Goal: Information Seeking & Learning: Learn about a topic

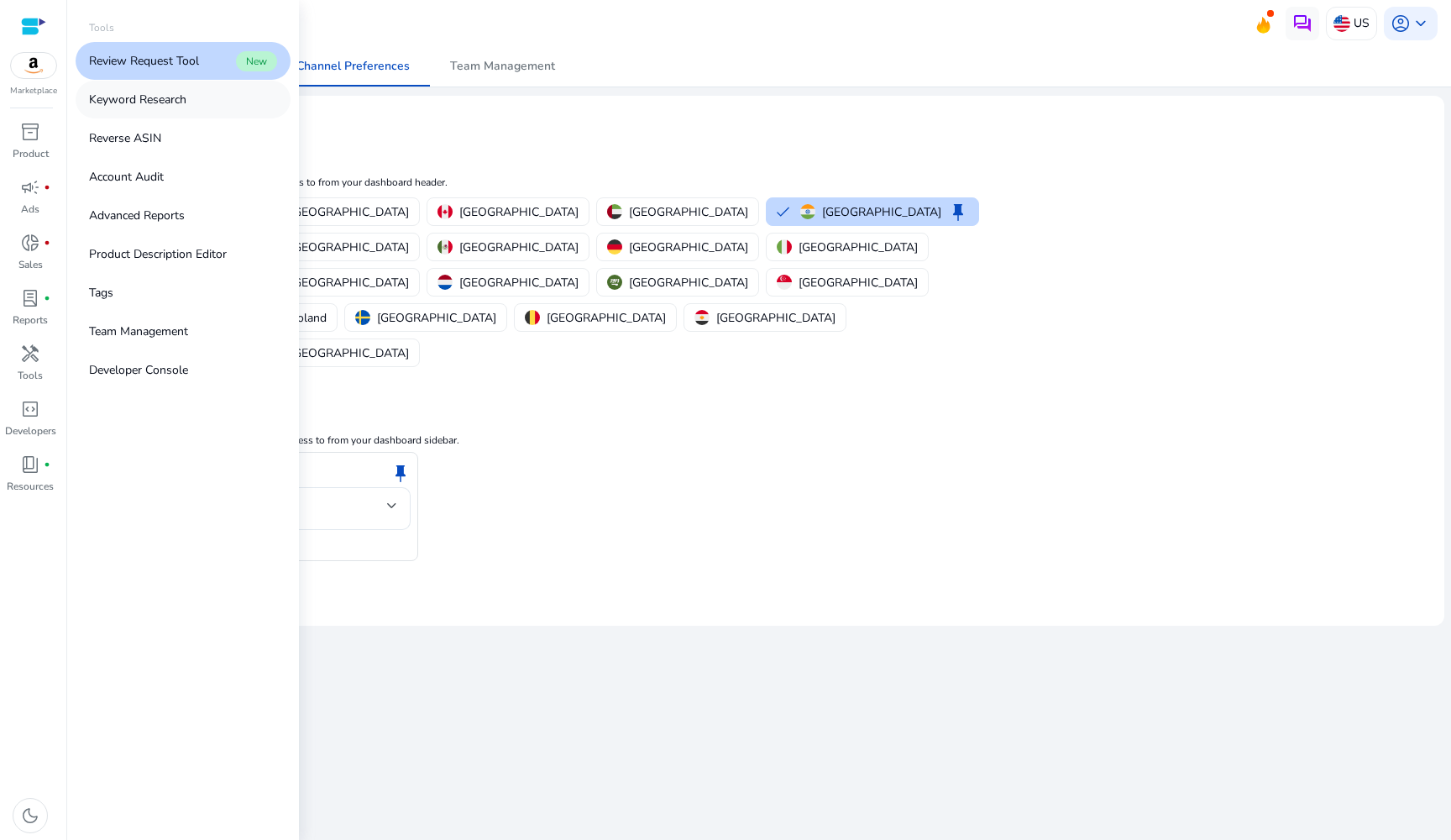
click at [136, 106] on p "Keyword Research" at bounding box center [138, 100] width 98 height 18
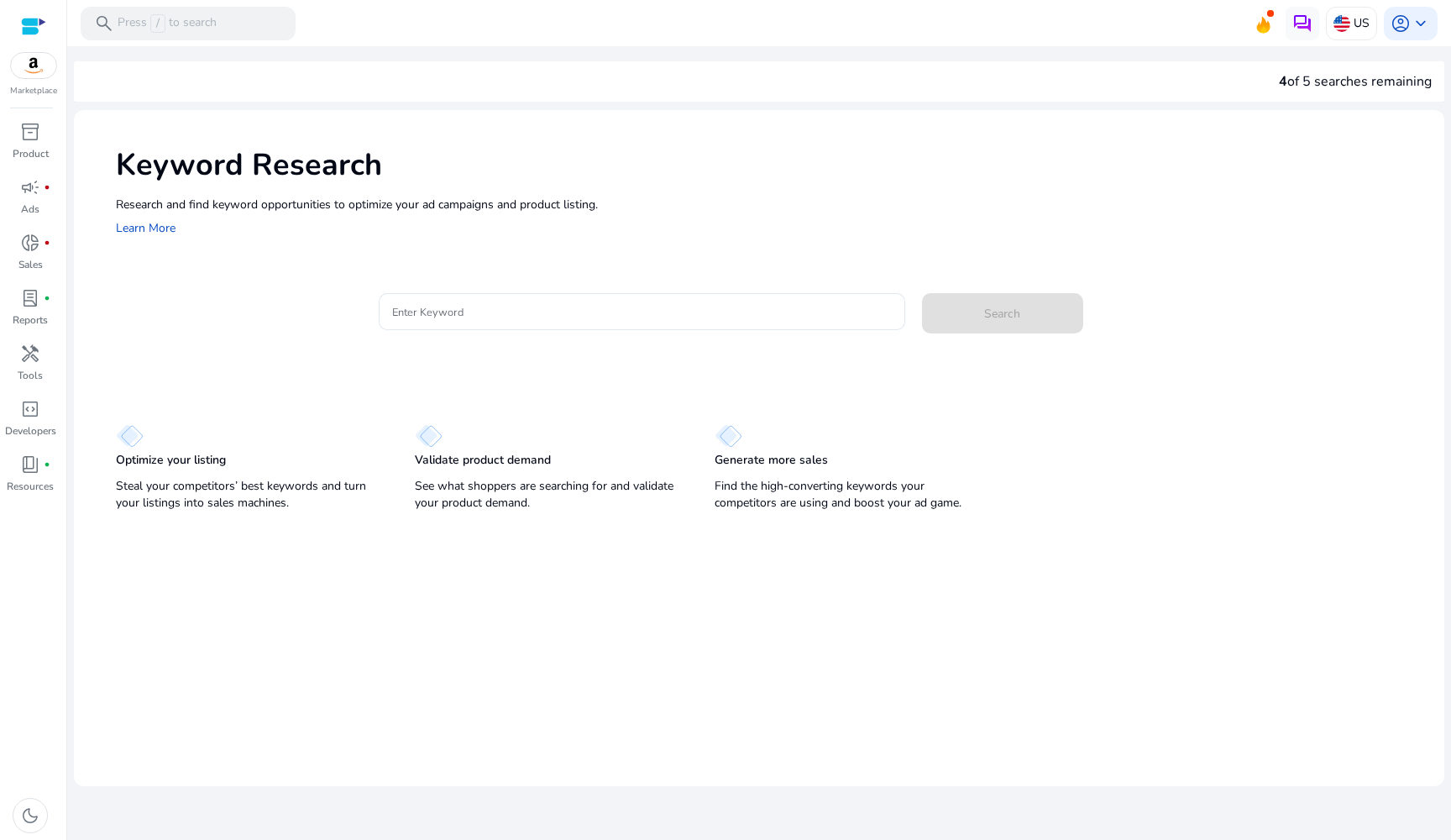
click at [460, 330] on div at bounding box center [641, 339] width 526 height 18
click at [456, 328] on div at bounding box center [641, 311] width 499 height 37
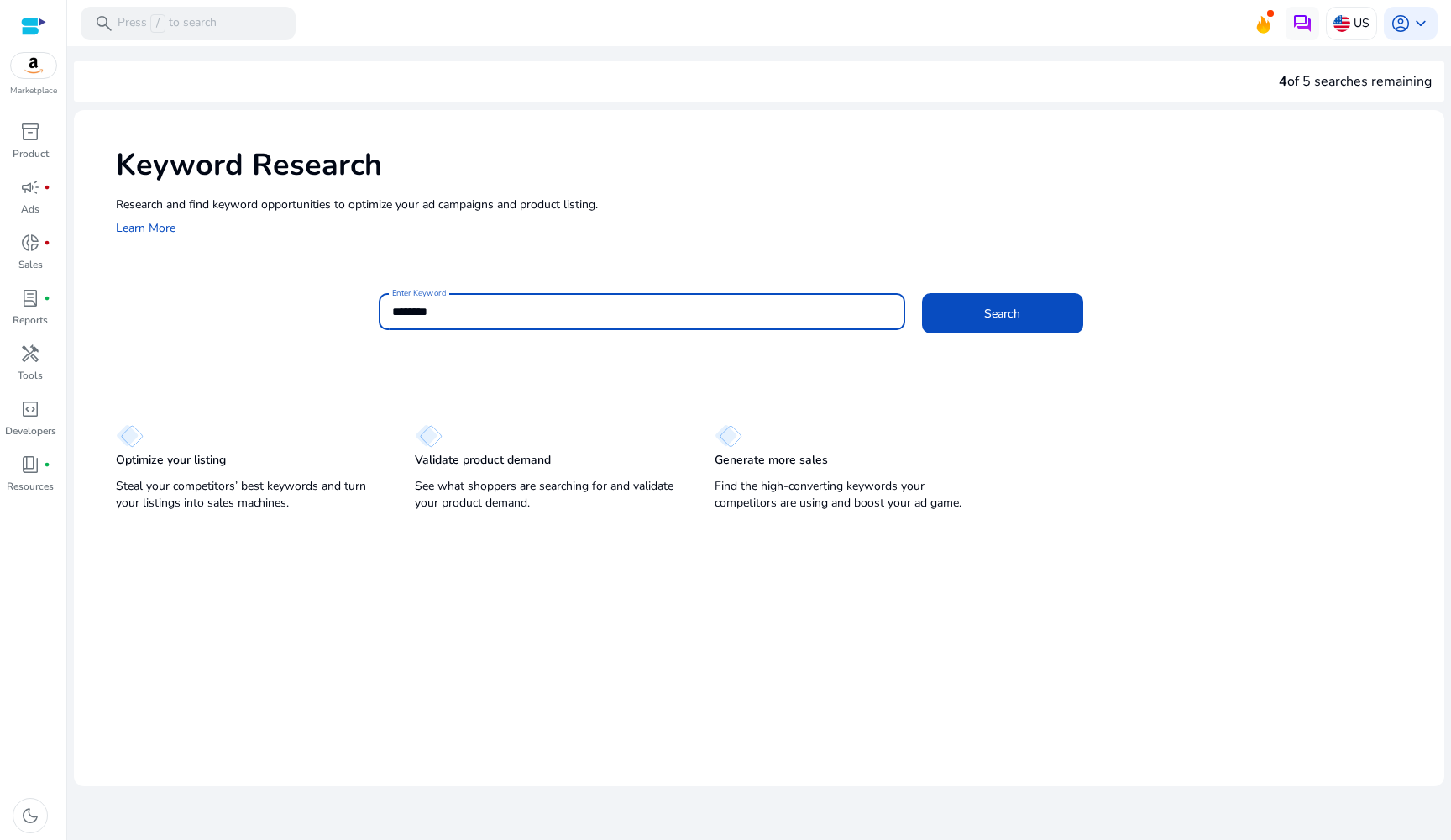
type input "********"
click at [1002, 312] on button "Search" at bounding box center [1002, 312] width 161 height 40
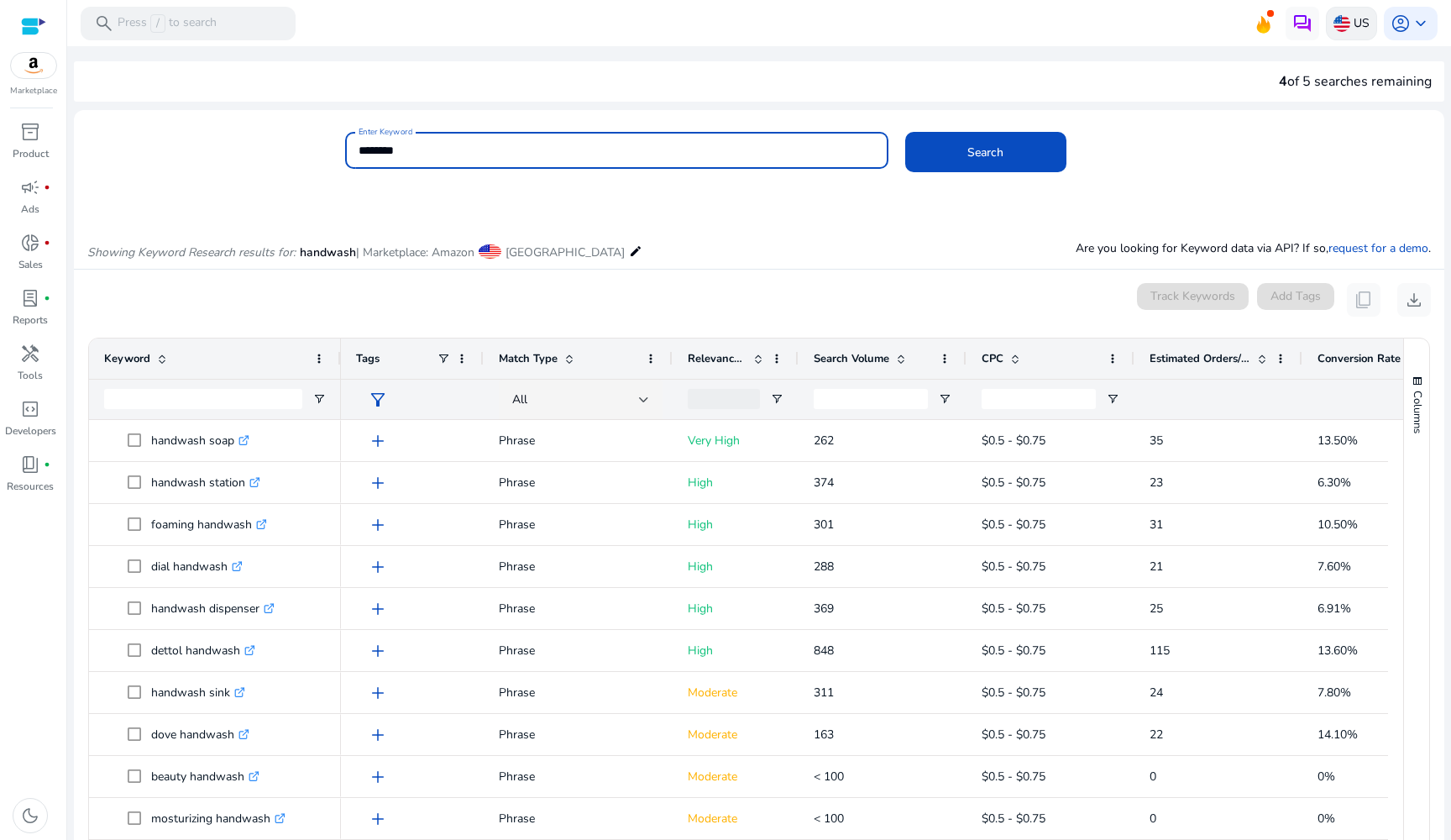
click at [1353, 14] on p "US" at bounding box center [1361, 23] width 16 height 29
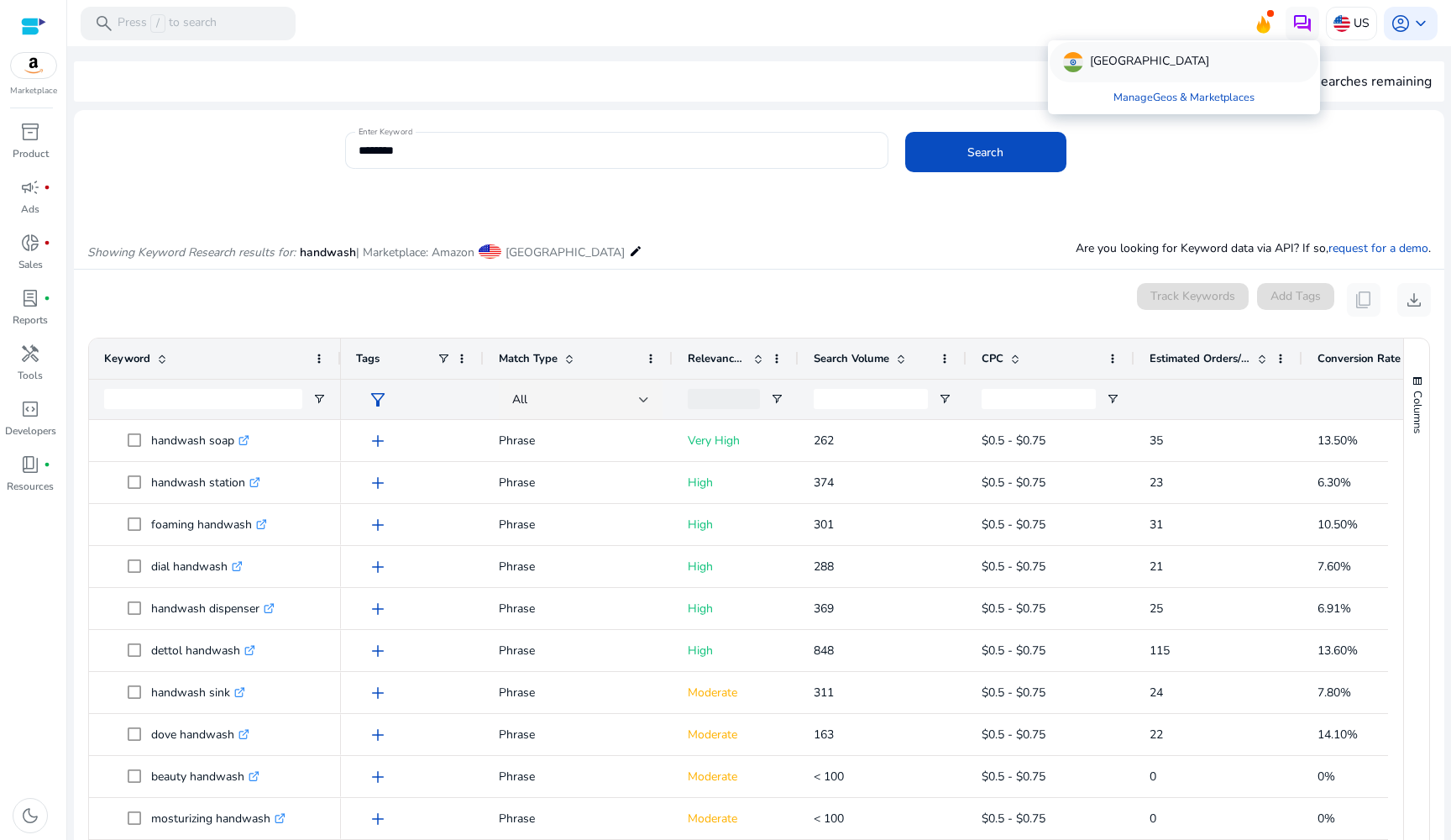
click at [1104, 62] on p "[GEOGRAPHIC_DATA]" at bounding box center [1149, 61] width 119 height 20
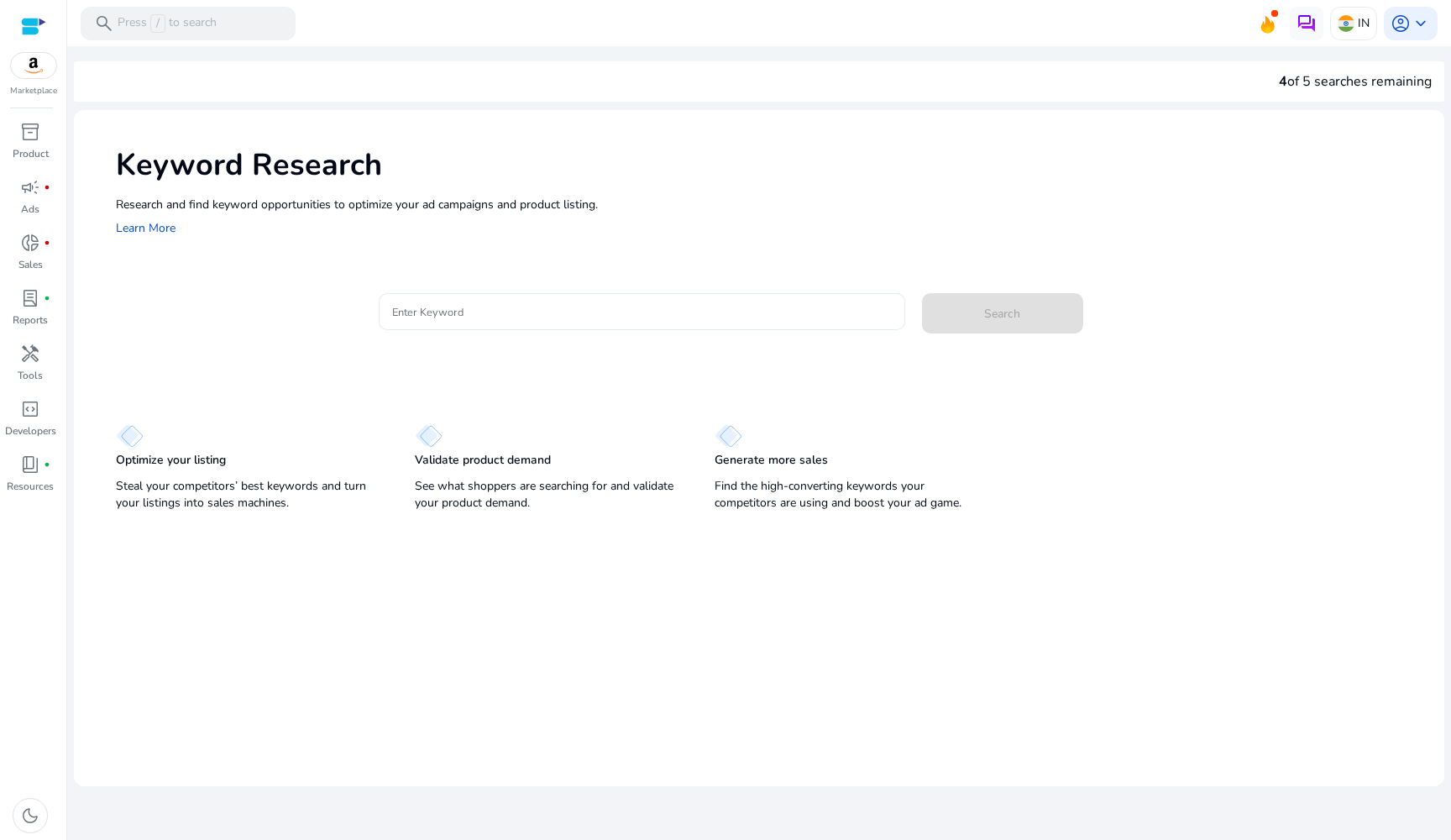
click at [842, 322] on div at bounding box center [641, 311] width 499 height 37
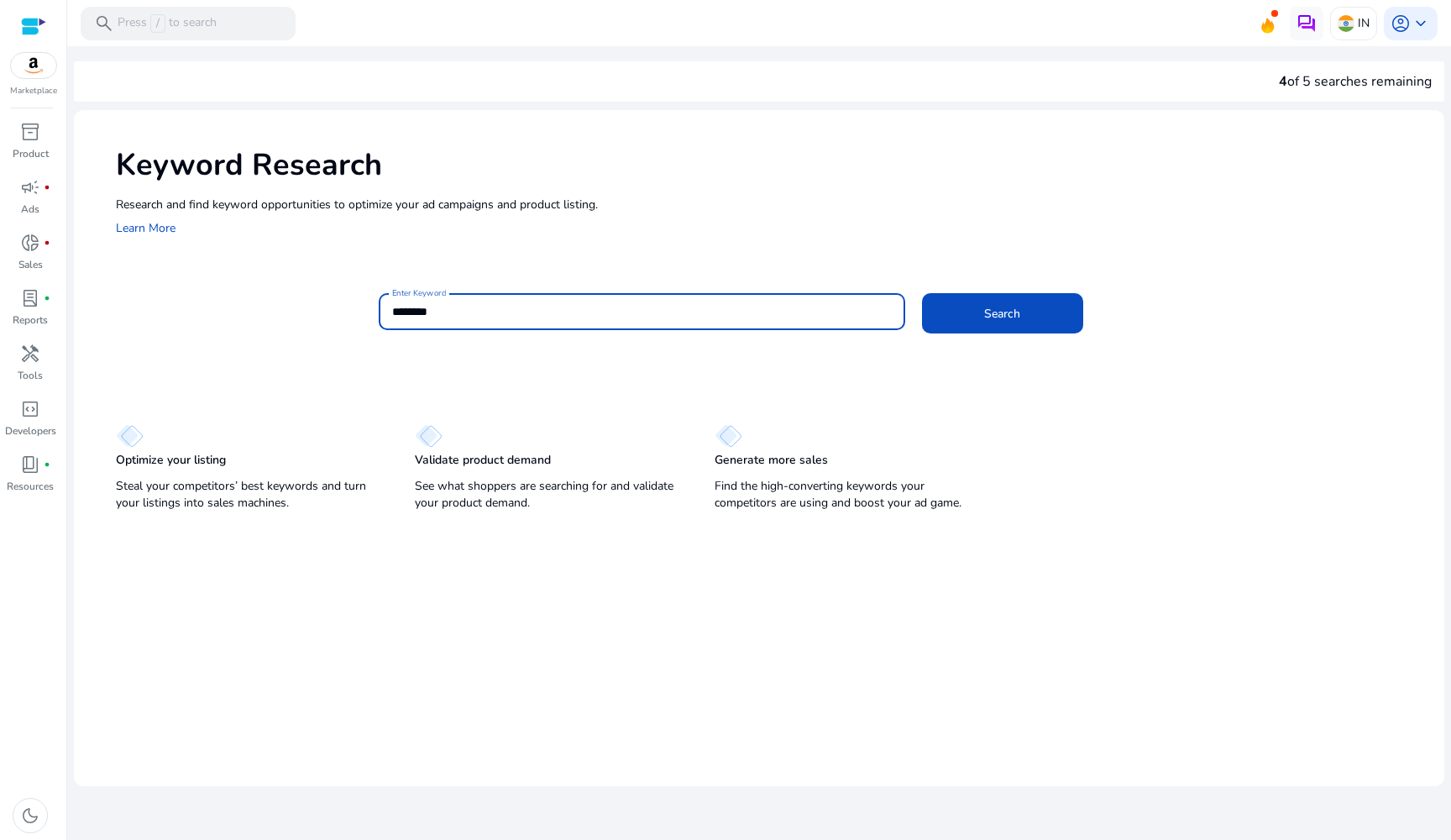
type input "********"
click at [1002, 312] on button "Search" at bounding box center [1002, 312] width 161 height 40
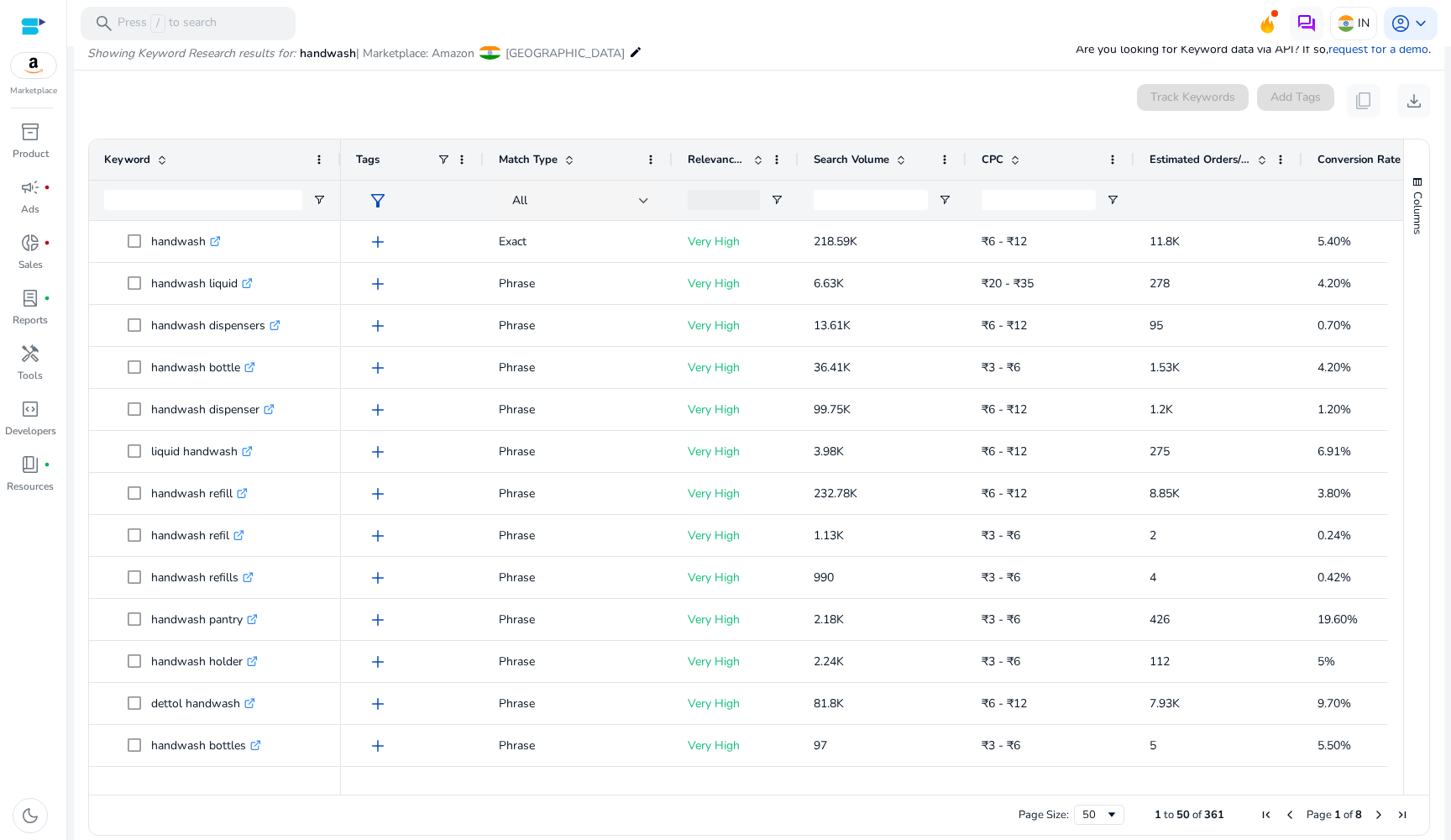
scroll to position [200, 0]
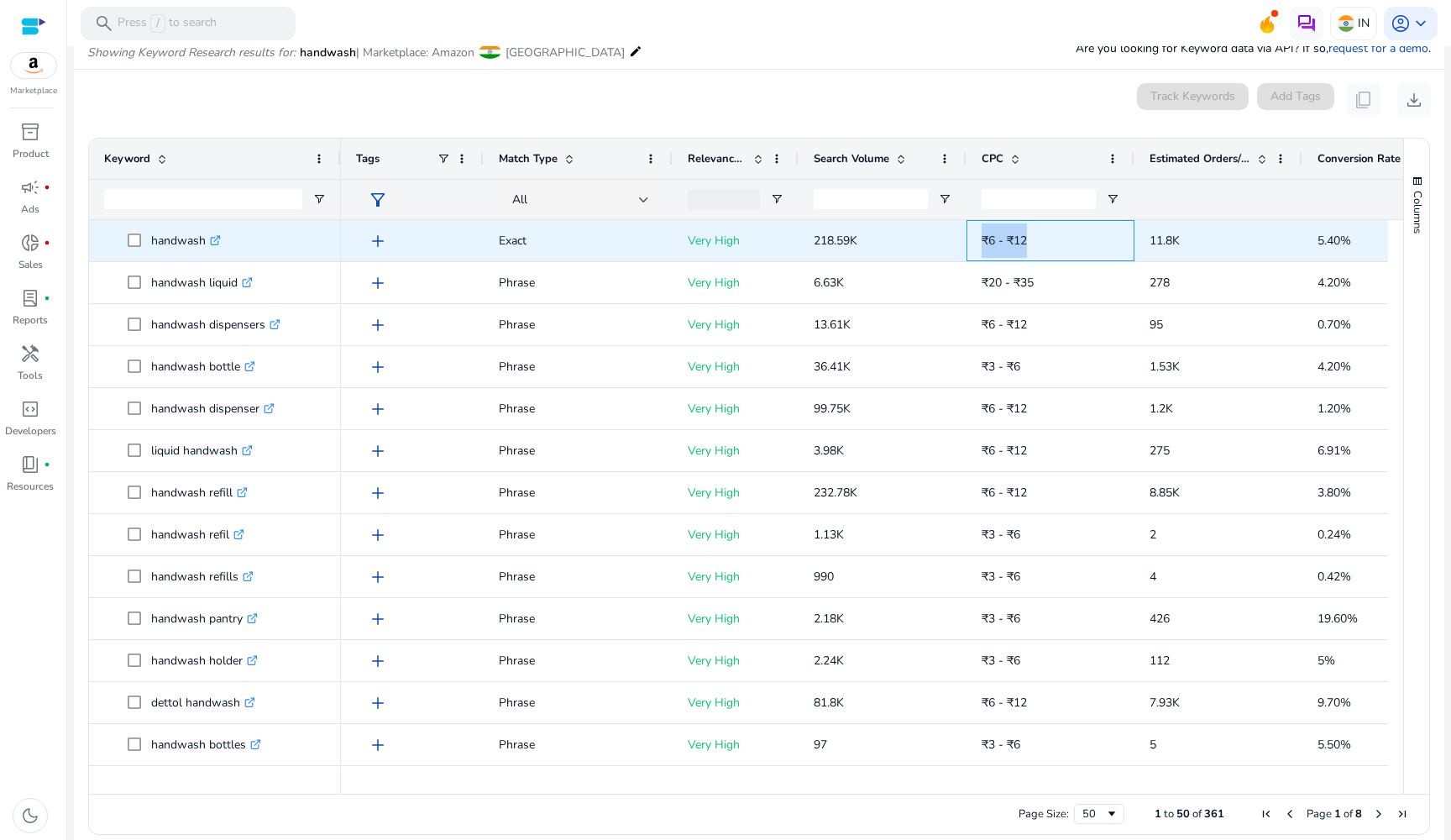
drag, startPoint x: 1040, startPoint y: 239, endPoint x: 967, endPoint y: 227, distance: 74.0
click at [967, 227] on div "₹6 - ₹12" at bounding box center [1051, 241] width 168 height 41
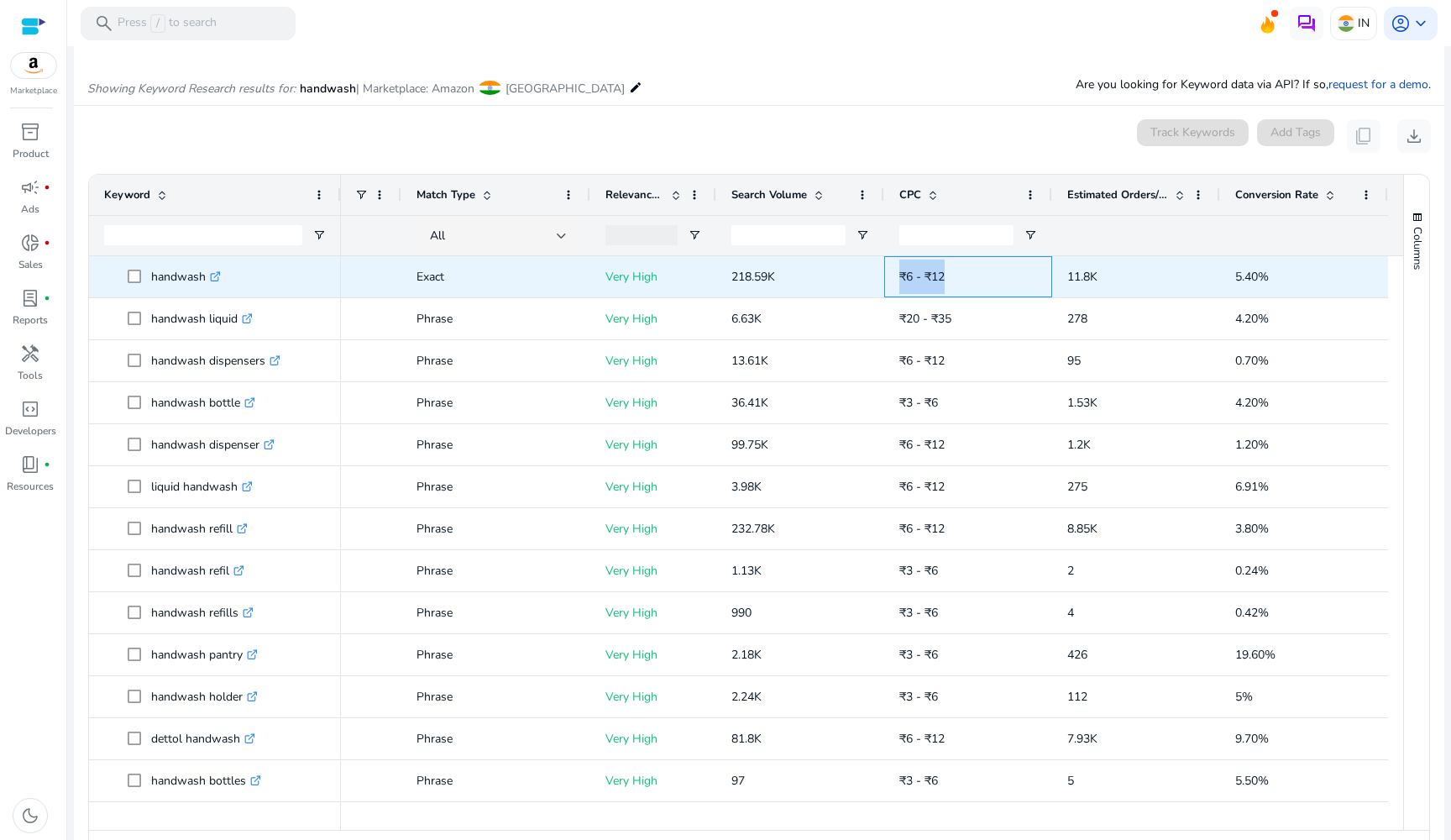
scroll to position [0, 0]
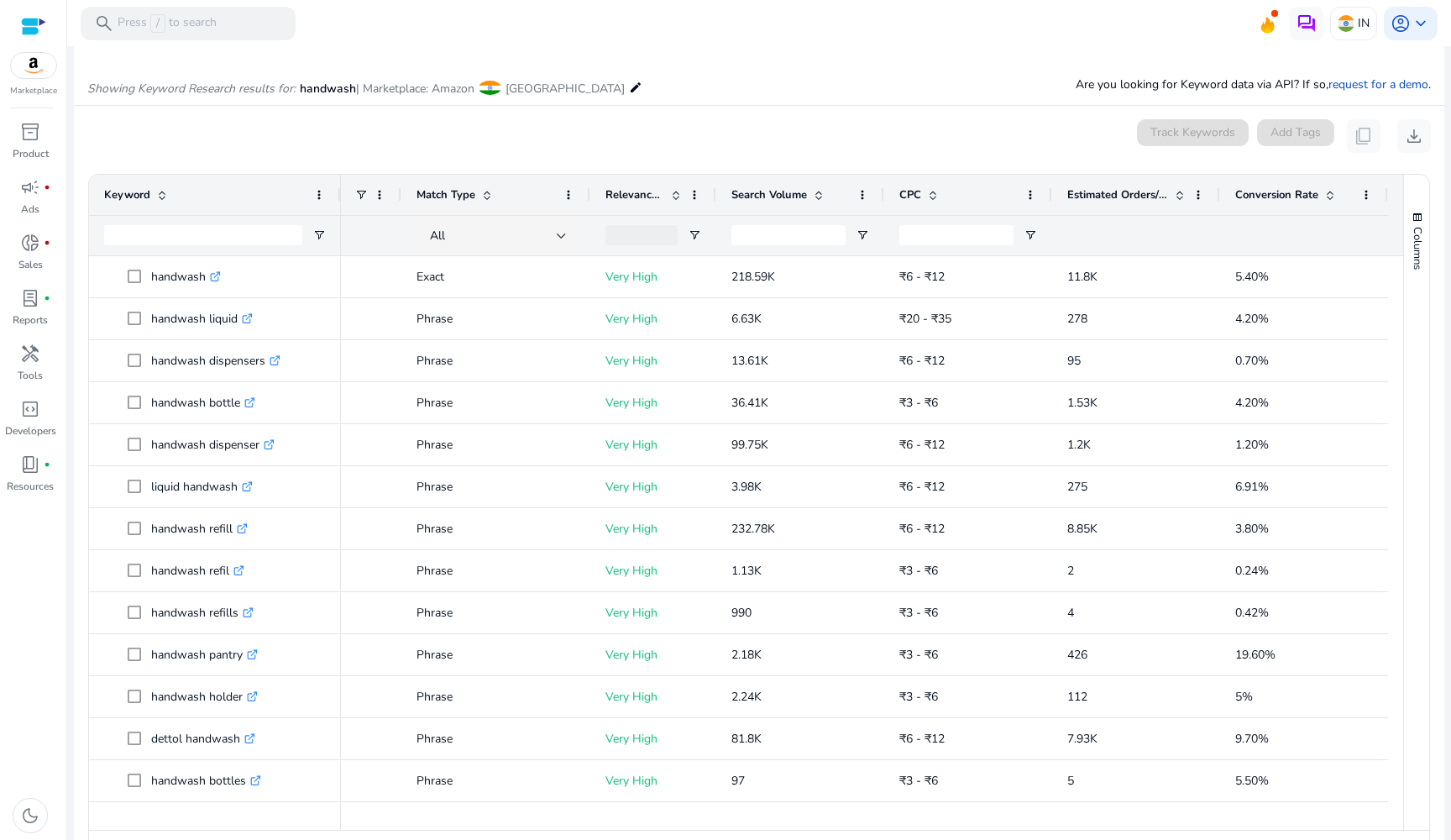
click at [1161, 190] on span "Estimated Orders/Month" at bounding box center [1117, 194] width 101 height 15
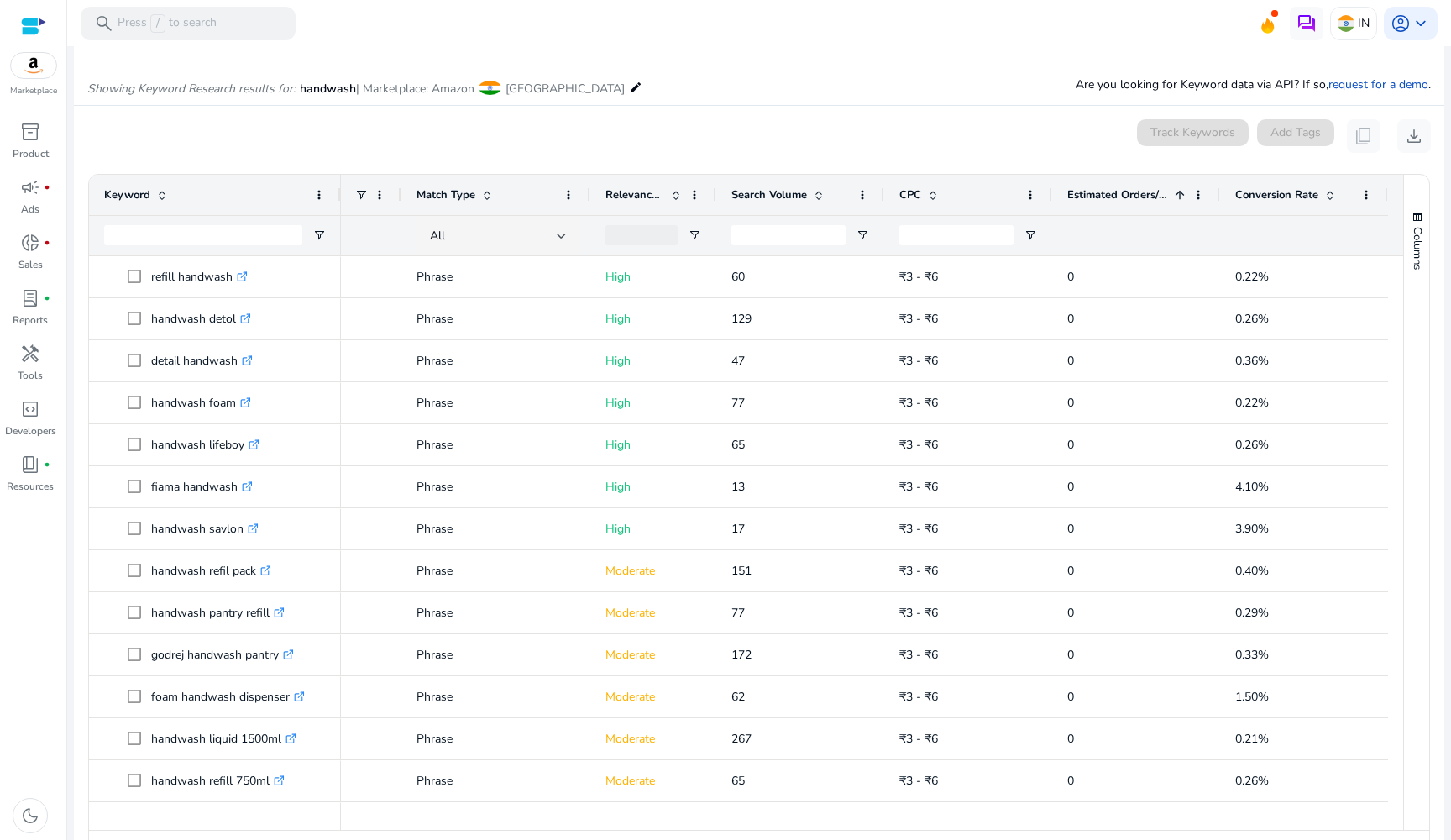
click at [1173, 191] on span at bounding box center [1180, 195] width 14 height 14
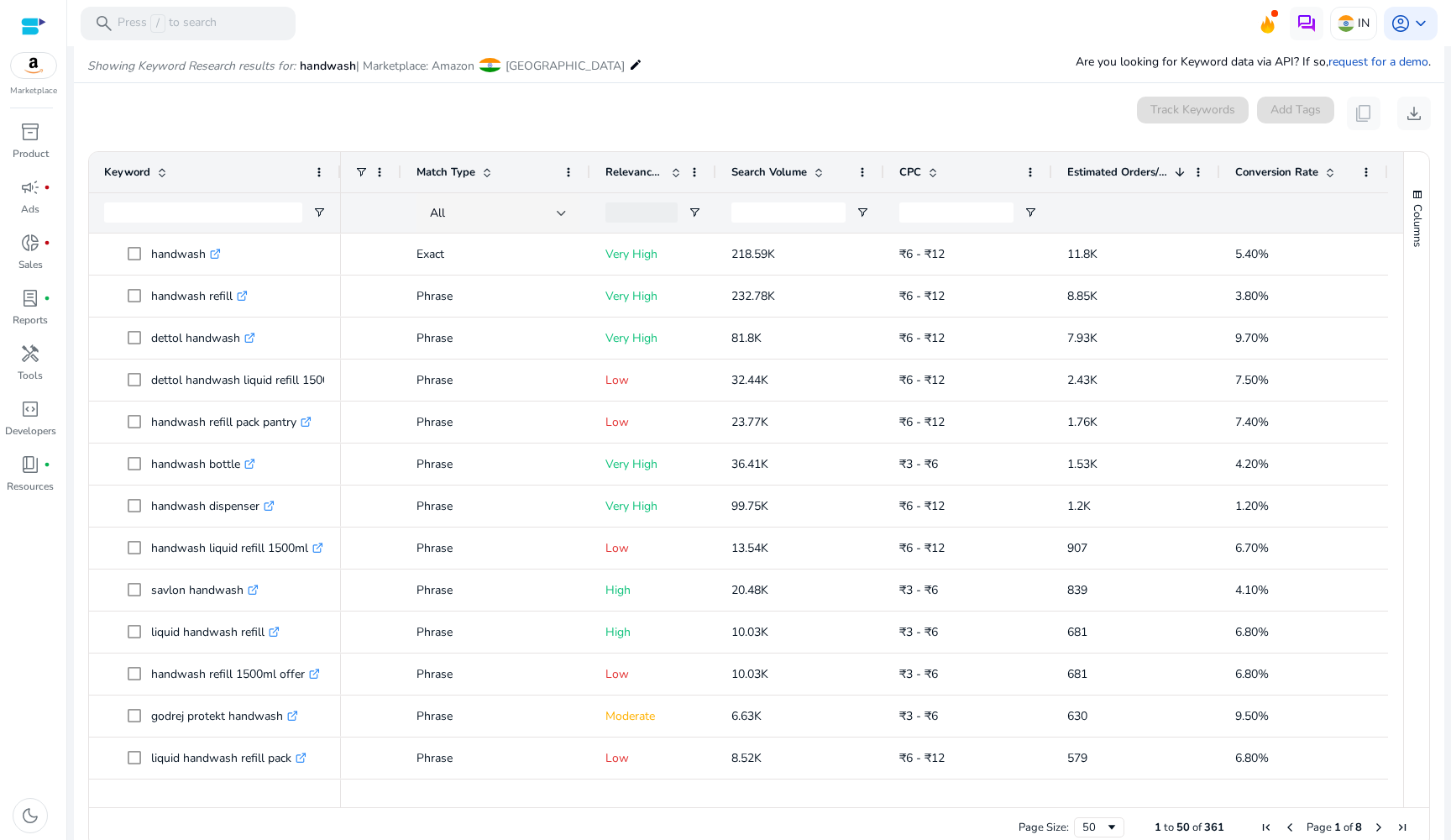
scroll to position [188, 0]
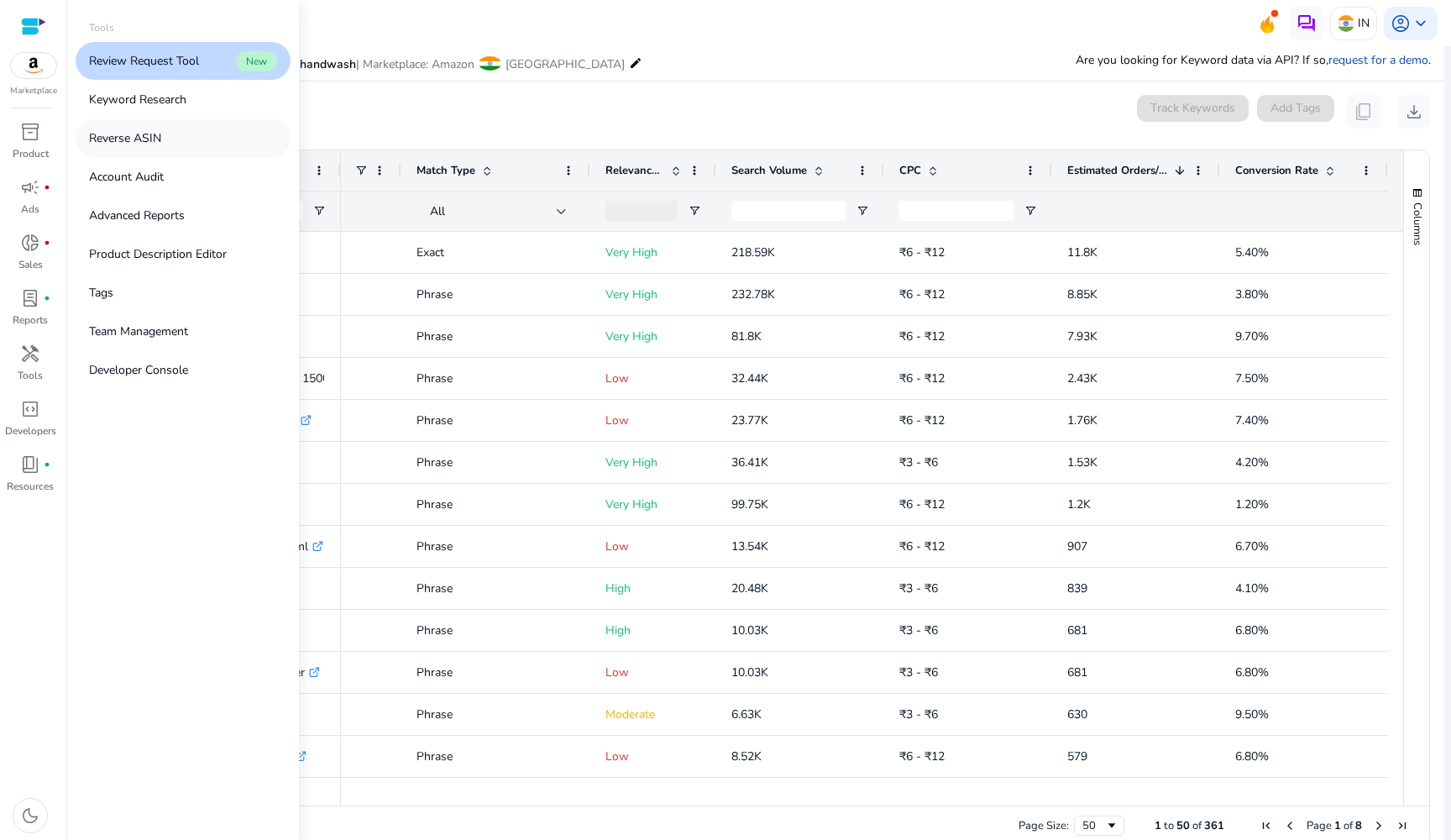
click at [118, 151] on link "Reverse ASIN" at bounding box center [182, 138] width 215 height 38
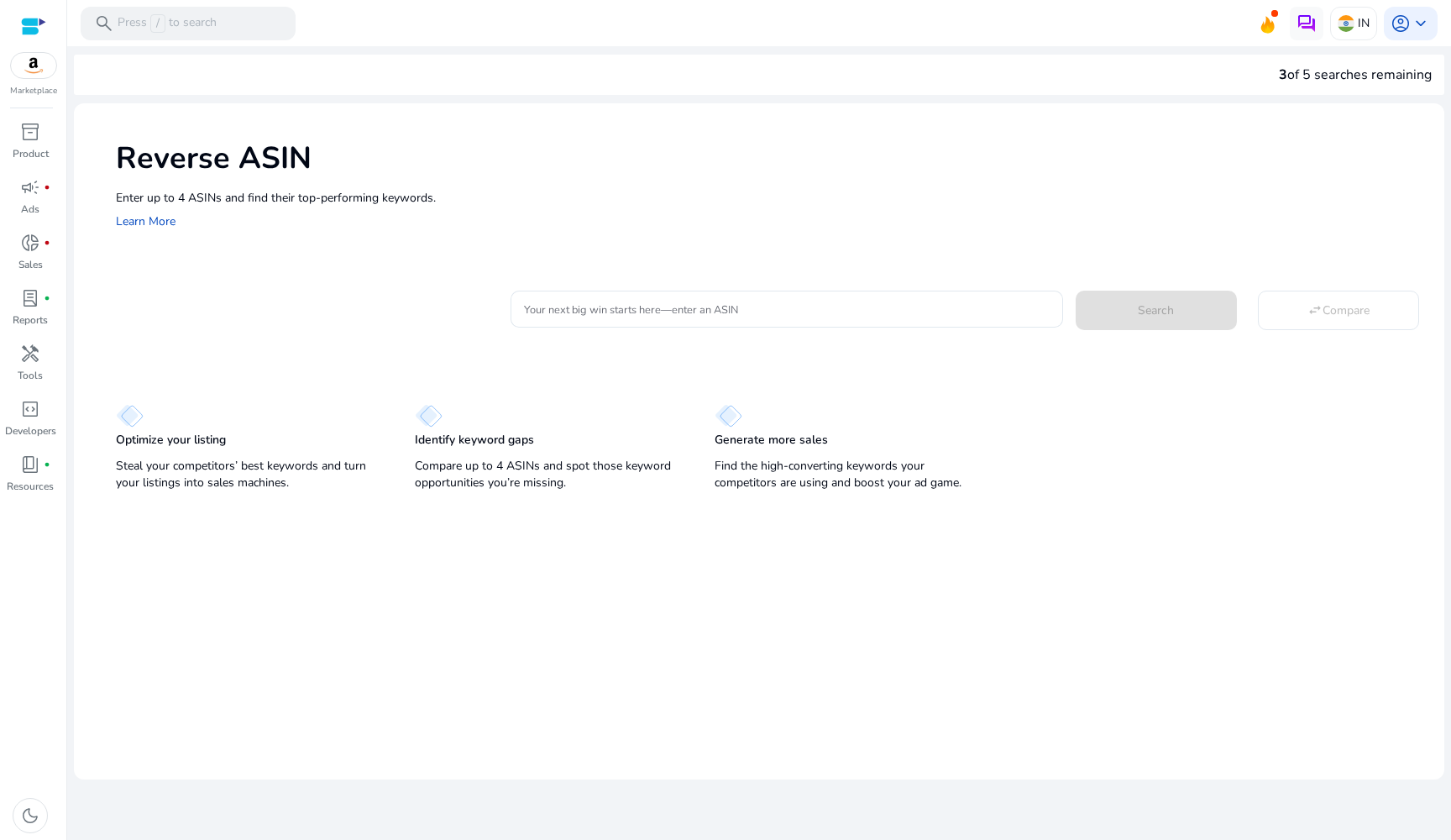
click at [648, 287] on div "Your next big win starts here—enter an ASIN Search swap_horiz Compare" at bounding box center [970, 307] width 920 height 41
click at [649, 306] on input "Your next big win starts here—enter an ASIN" at bounding box center [786, 308] width 526 height 19
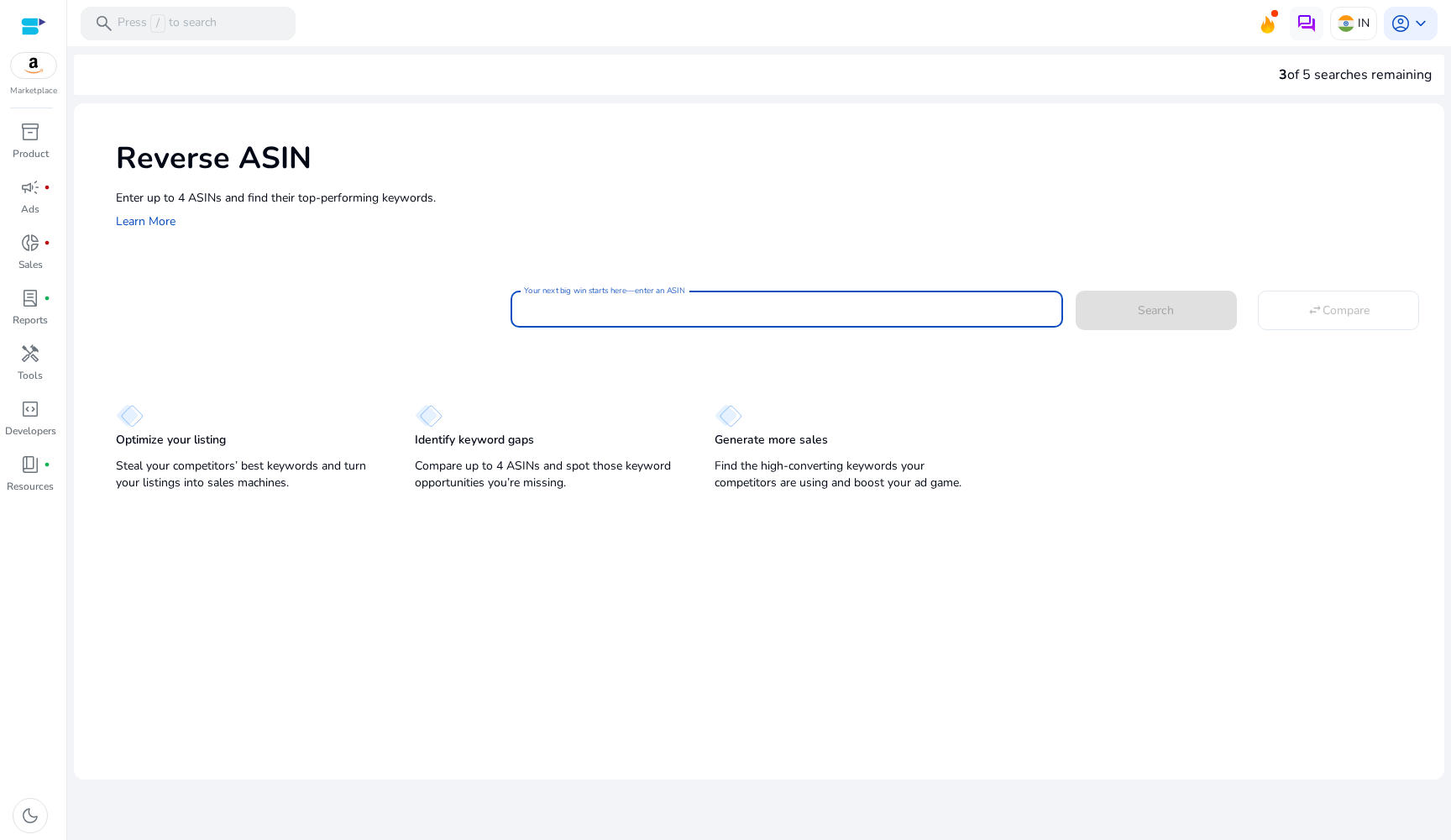
paste input "**********"
type input "**********"
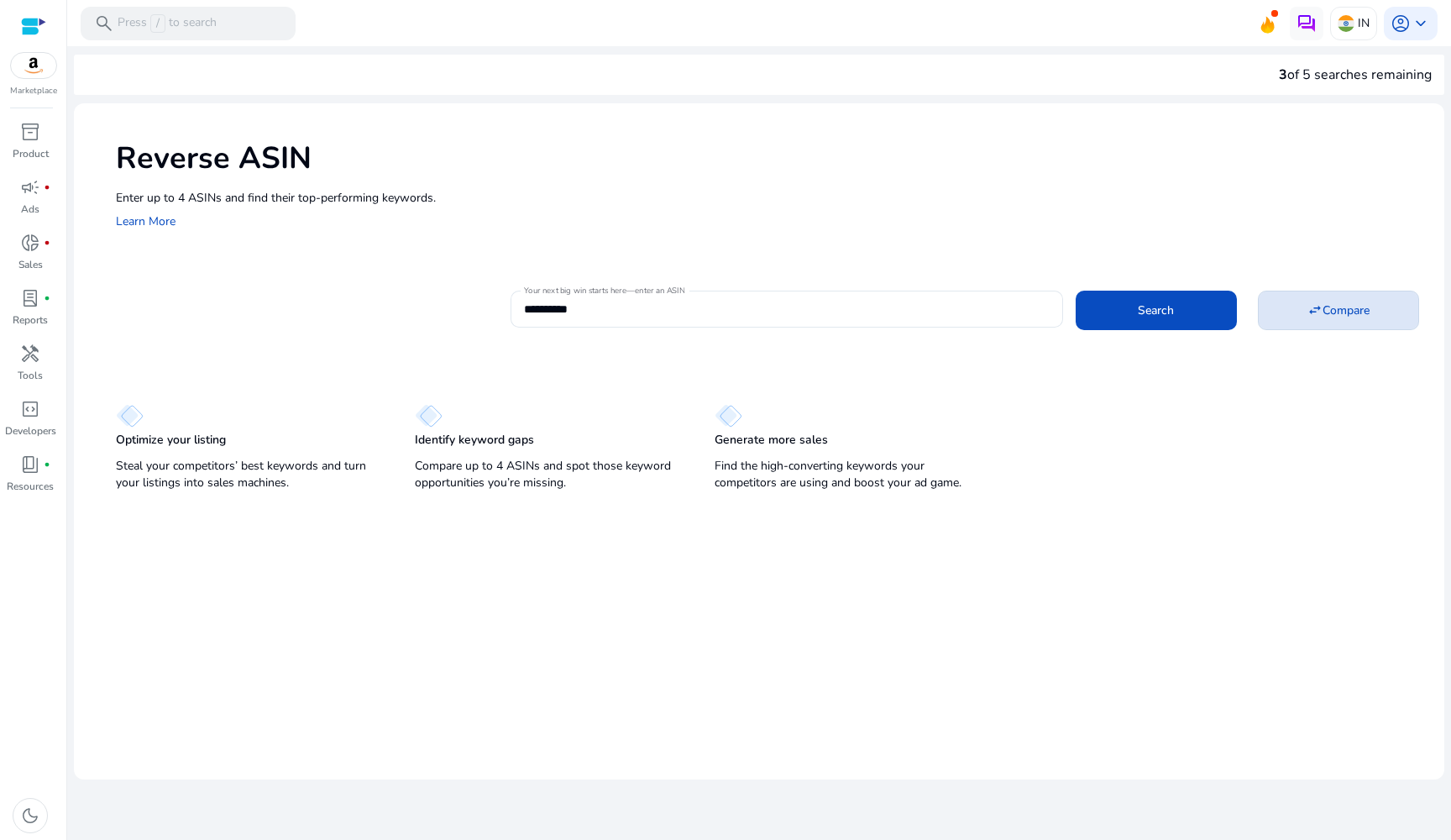
click at [1334, 318] on span "Compare" at bounding box center [1347, 310] width 47 height 18
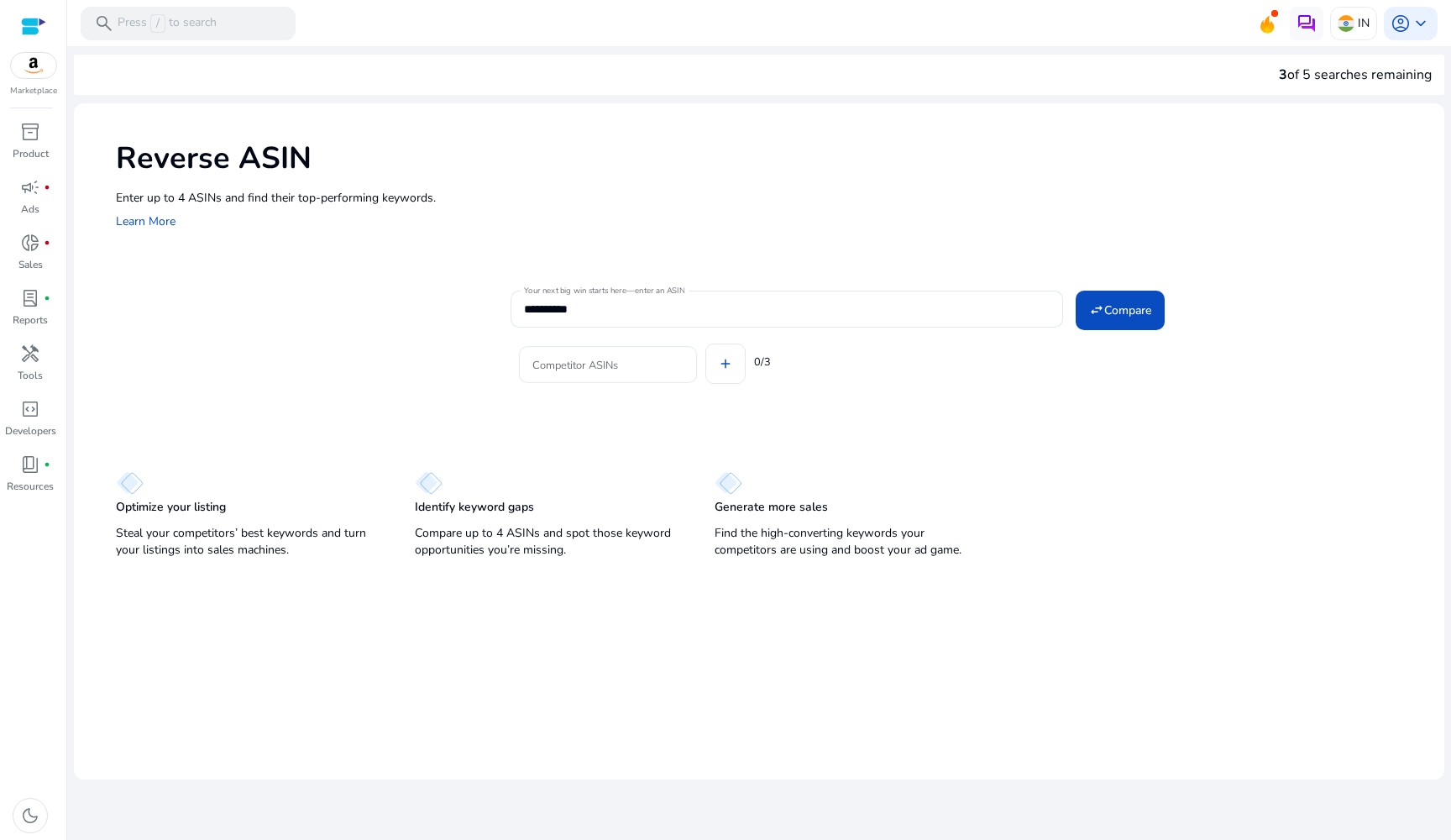
click at [576, 370] on input "Competitor ASINs" at bounding box center [608, 364] width 151 height 19
paste input "**********"
type input "**********"
click at [725, 373] on div "Competitor ASINs add 0/3" at bounding box center [970, 361] width 920 height 67
click at [705, 371] on input "Competitor ASINs" at bounding box center [729, 364] width 151 height 19
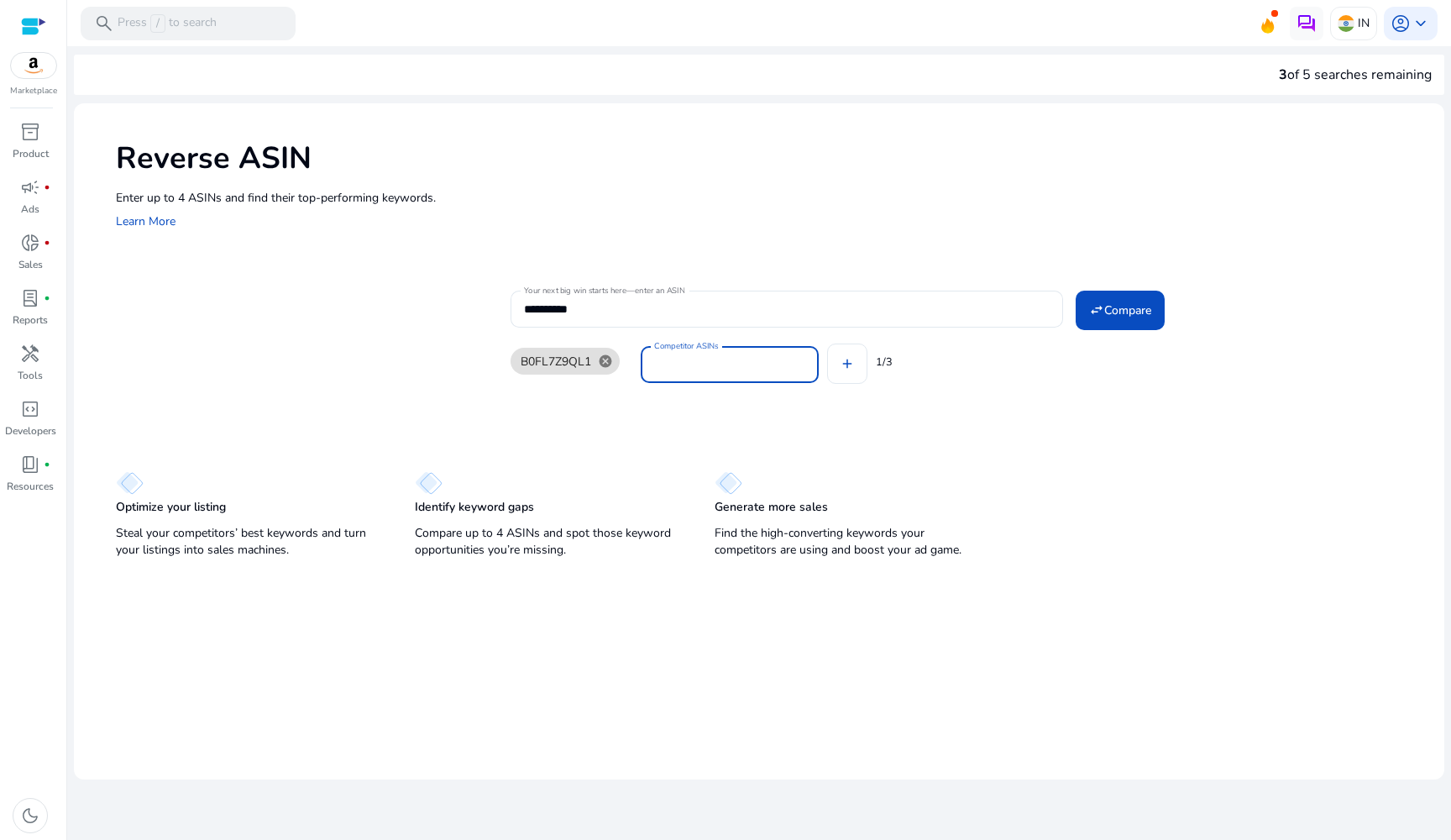
paste input "**********"
type input "**********"
click at [844, 362] on div "B0FL7Z9QL1 cancel Competitor ASINs add 1/3" at bounding box center [970, 361] width 920 height 67
click at [847, 361] on input "Competitor ASINs" at bounding box center [864, 364] width 151 height 19
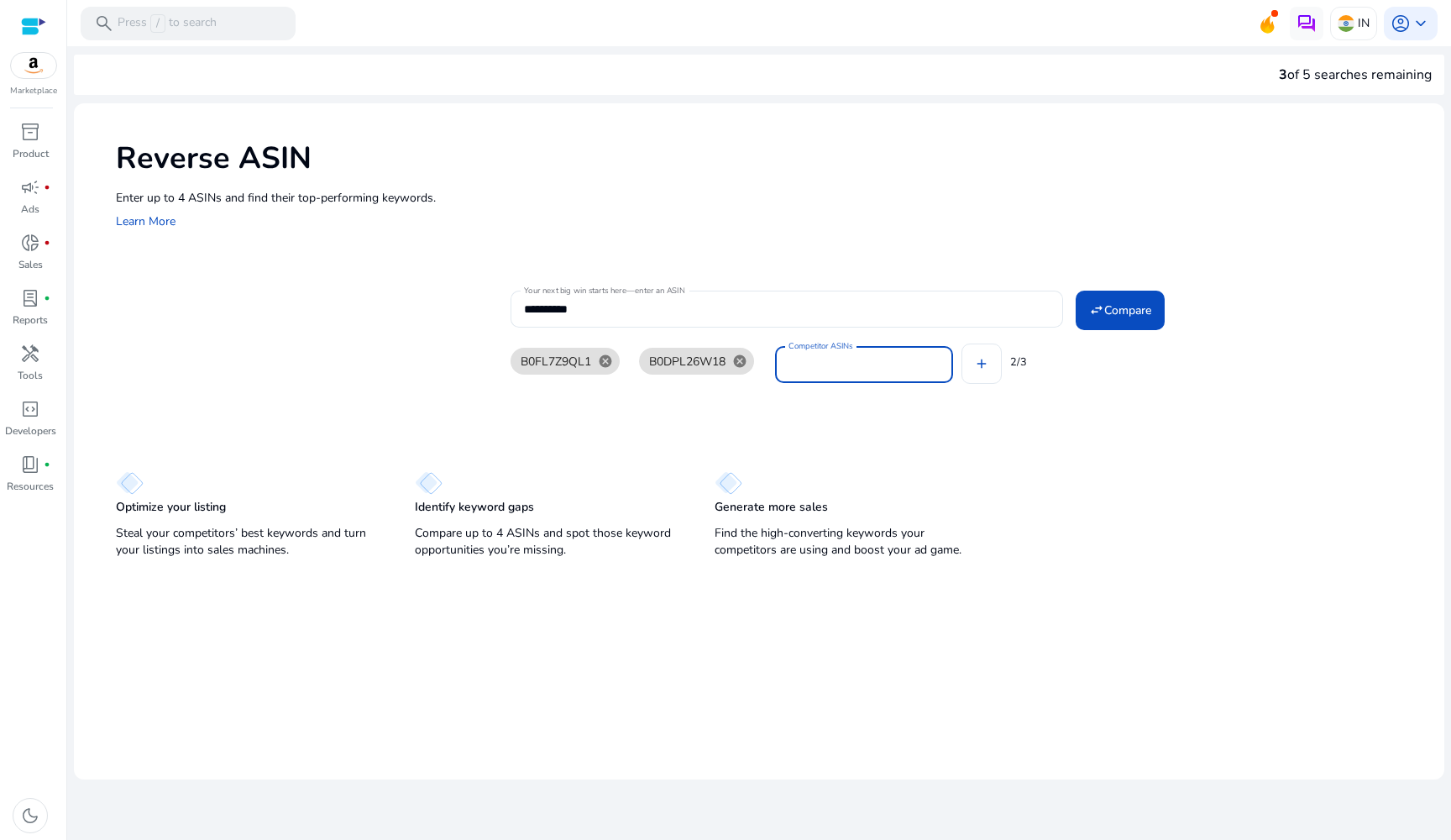
click at [838, 371] on input "Competitor ASINs" at bounding box center [864, 364] width 151 height 19
paste input "**********"
type input "**********"
click at [1100, 316] on mat-icon "swap_horiz" at bounding box center [1096, 309] width 15 height 15
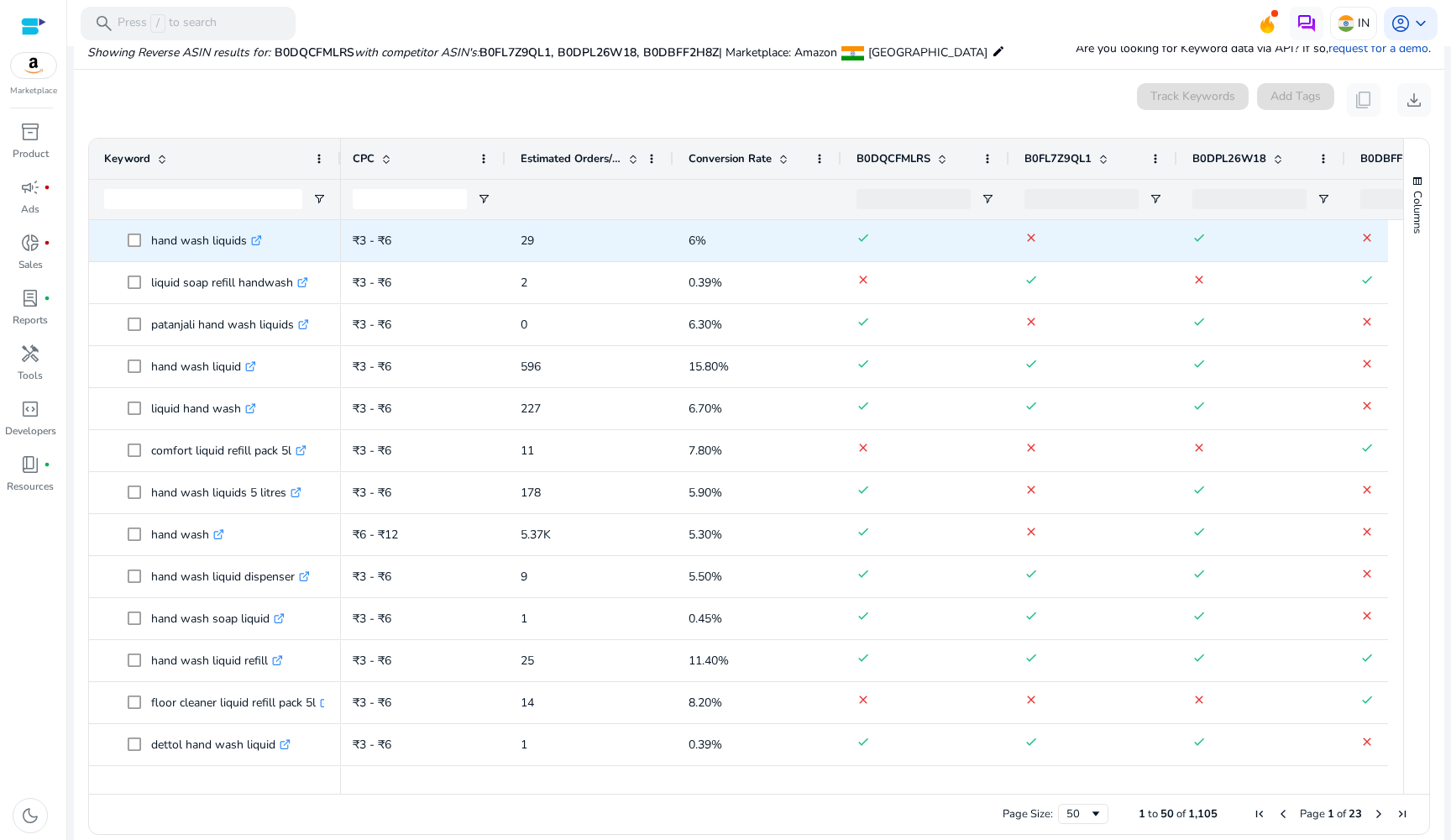
scroll to position [0, 436]
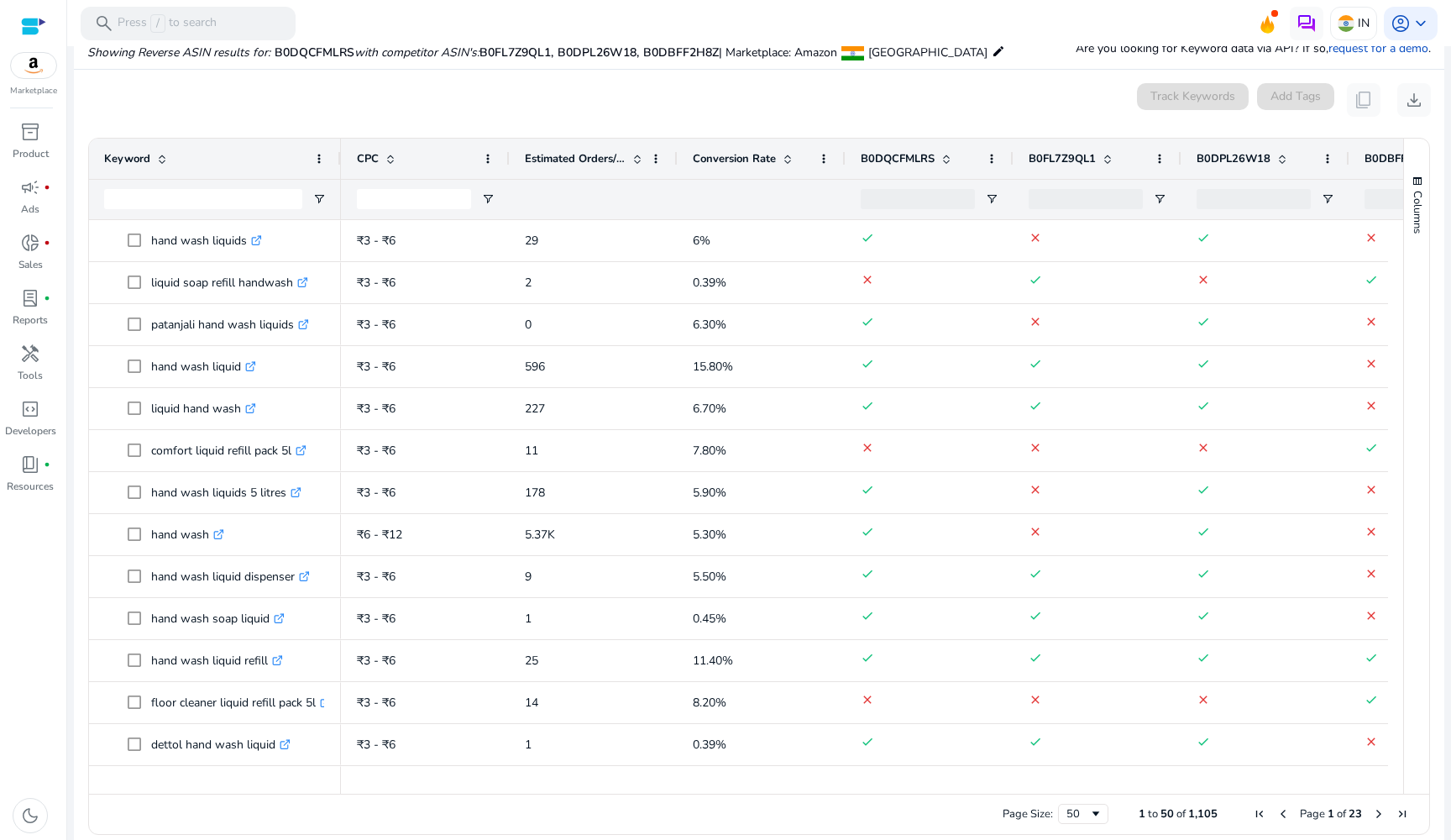
click at [636, 157] on span at bounding box center [637, 159] width 14 height 14
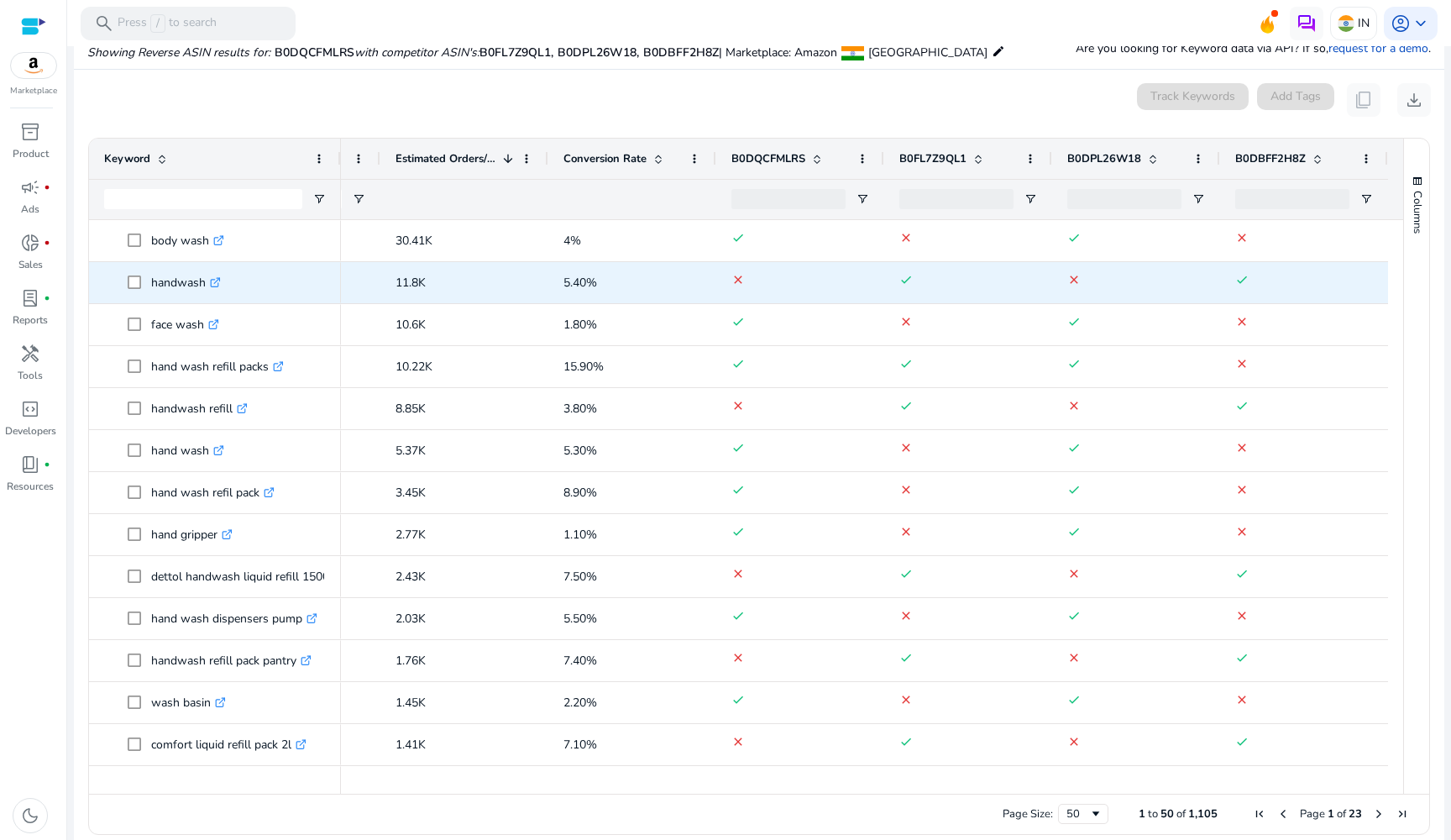
scroll to position [1, 0]
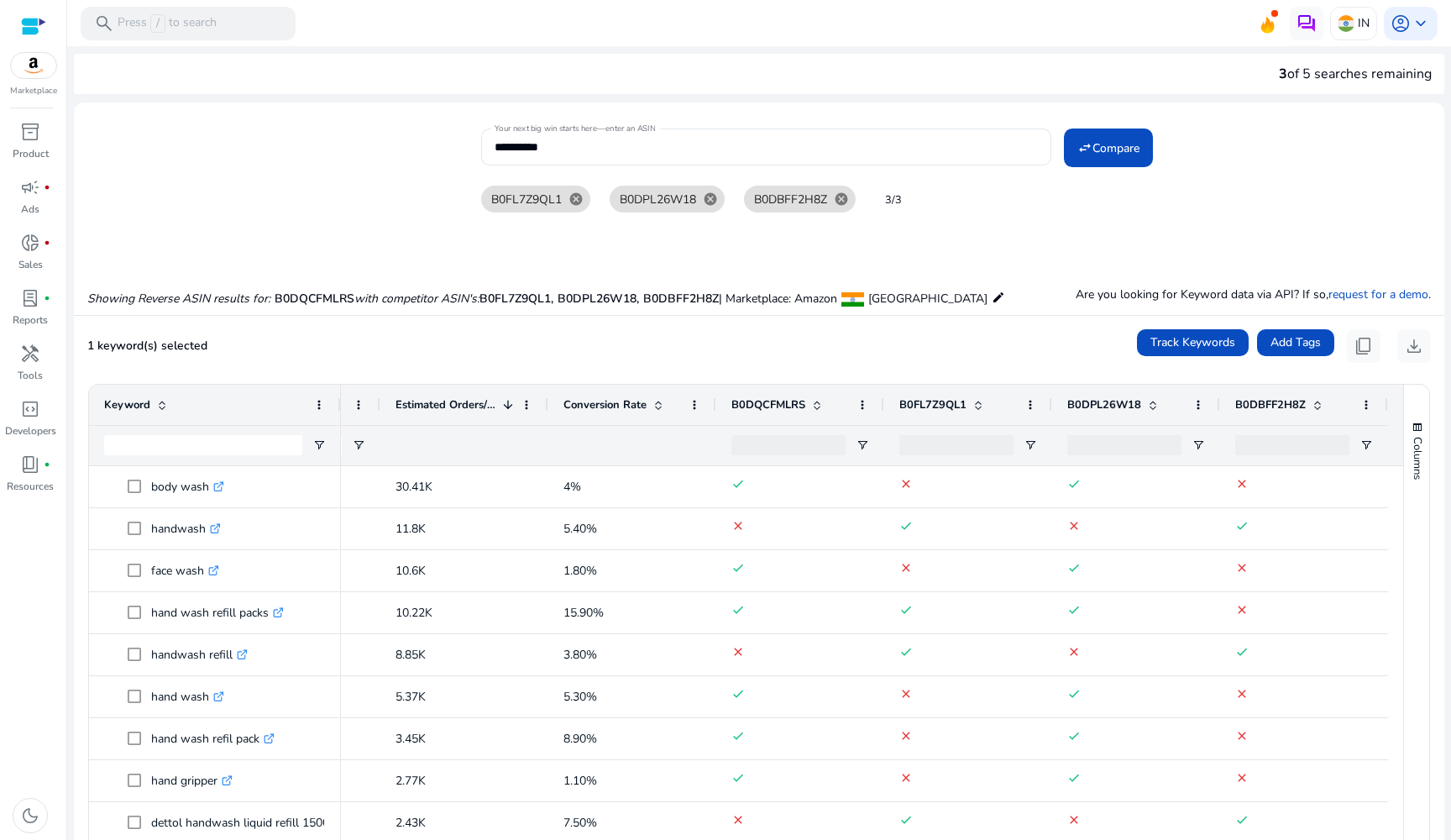
click at [1311, 405] on span at bounding box center [1318, 405] width 14 height 14
click at [1311, 407] on span at bounding box center [1318, 405] width 14 height 14
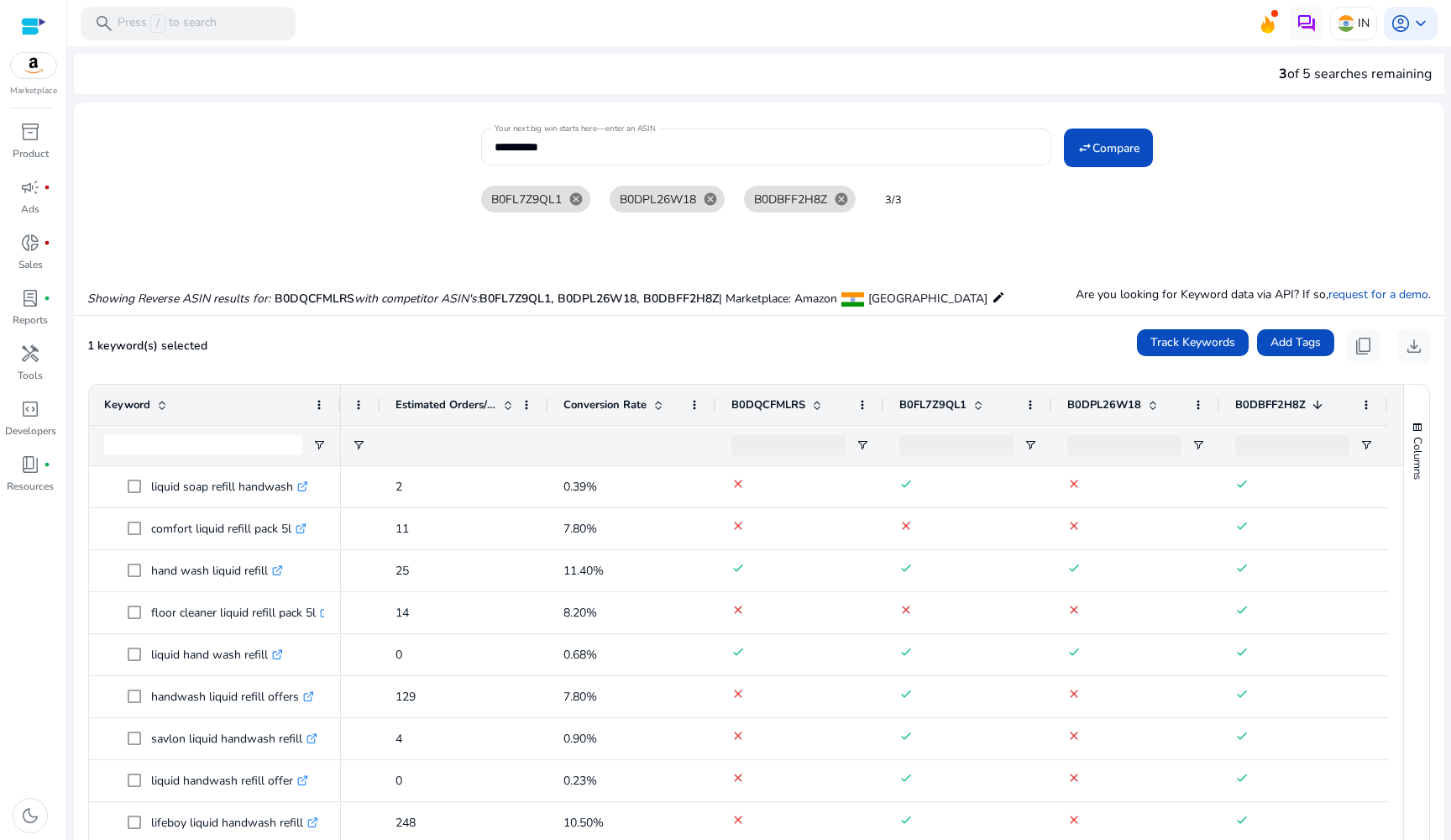
click at [1147, 401] on span at bounding box center [1153, 405] width 14 height 14
click at [1283, 401] on span "B0DBFF2H8Z" at bounding box center [1270, 404] width 70 height 15
click at [1311, 401] on span at bounding box center [1318, 405] width 14 height 14
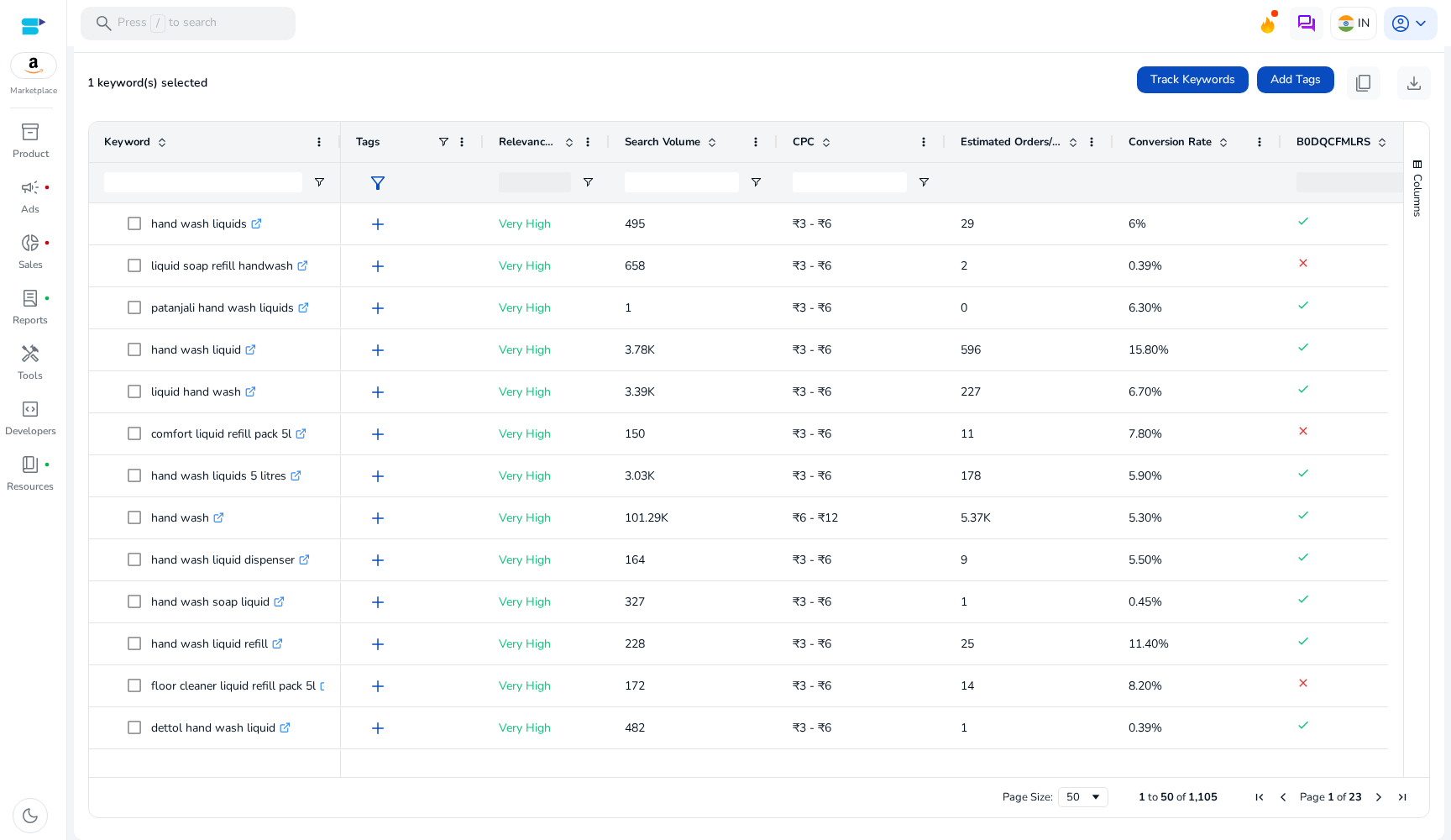
click at [1015, 146] on span "Estimated Orders/Month" at bounding box center [1011, 141] width 101 height 15
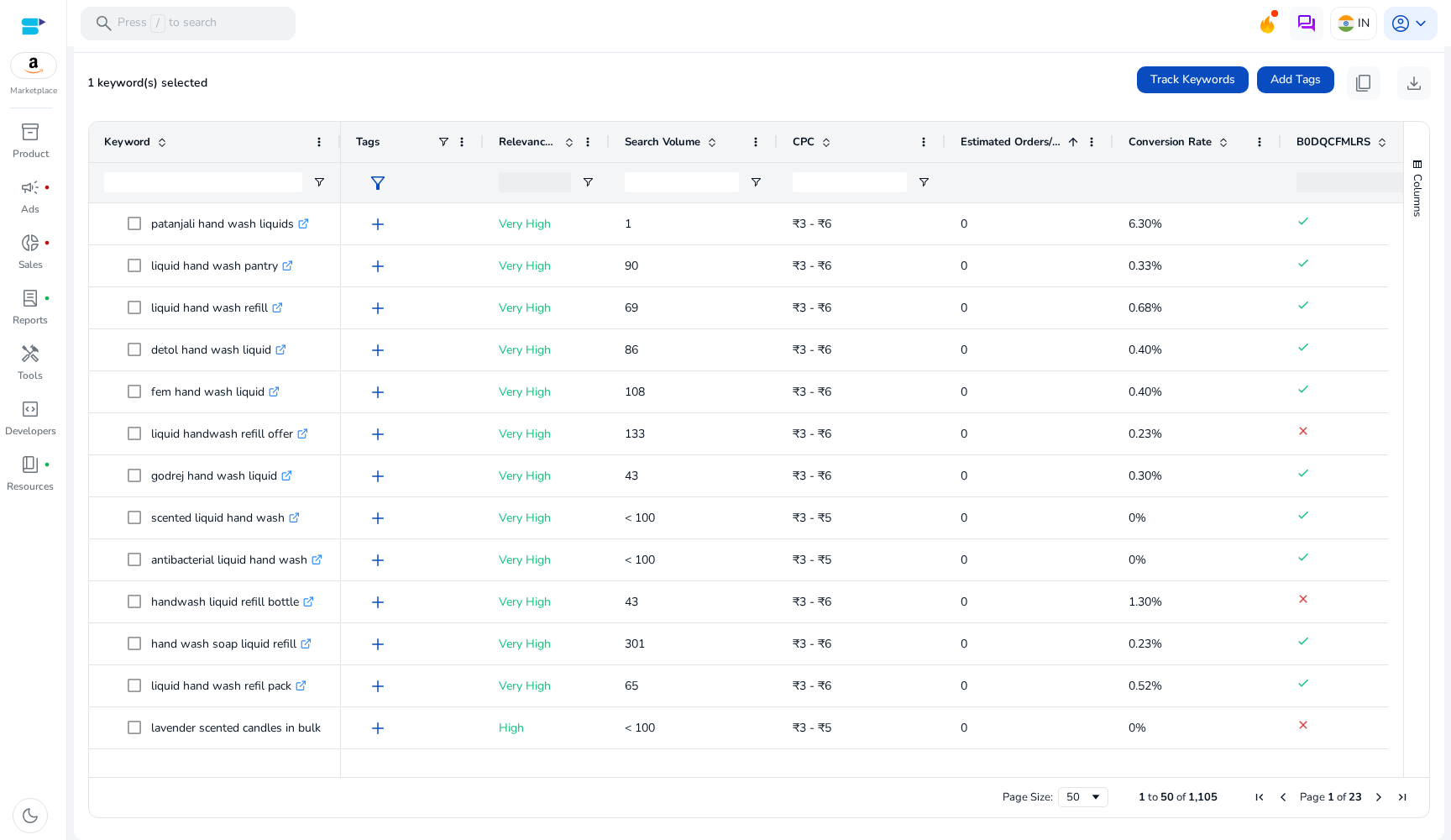
click at [1015, 146] on span "Estimated Orders/Month" at bounding box center [1011, 141] width 101 height 15
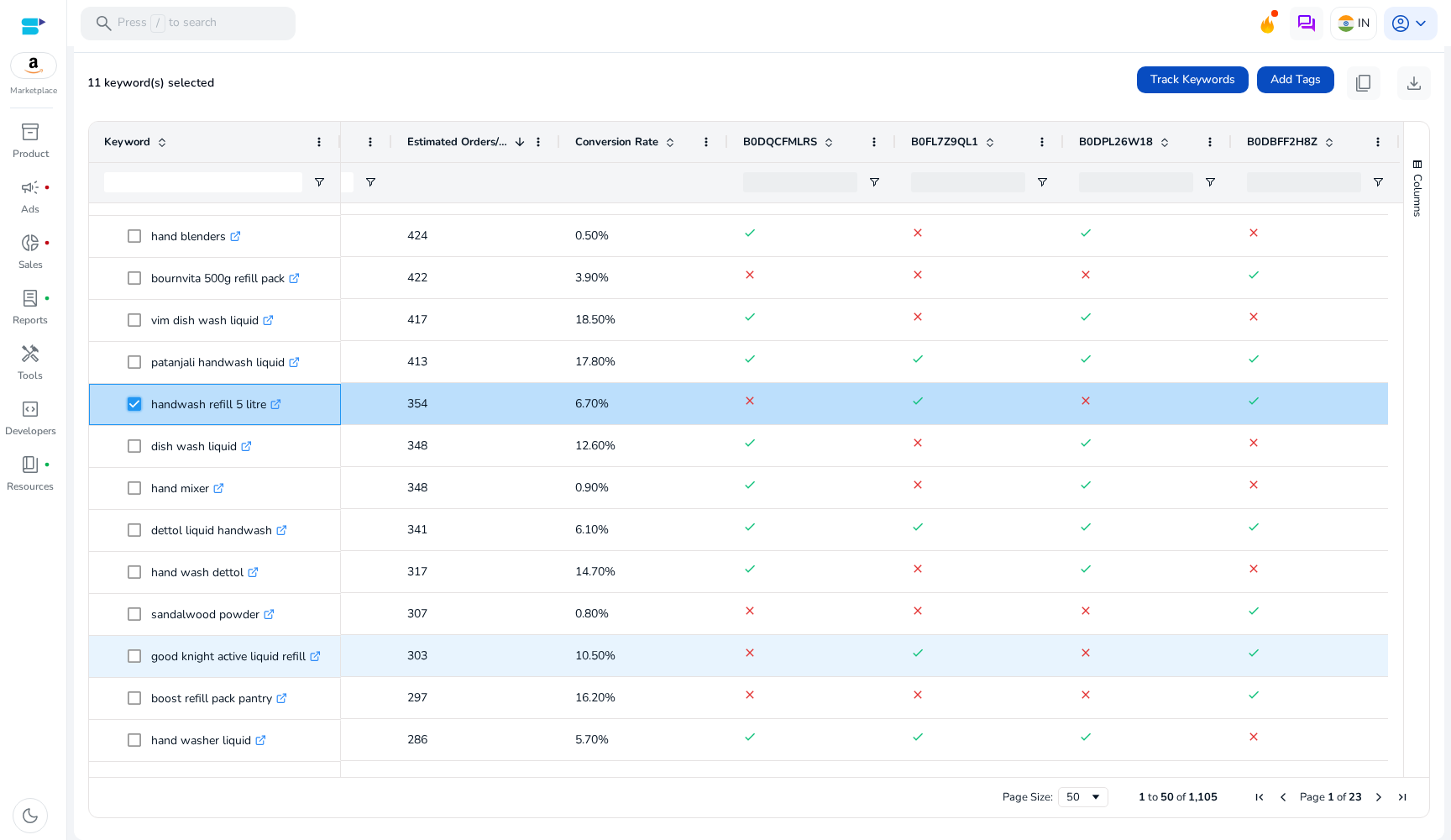
scroll to position [1, 545]
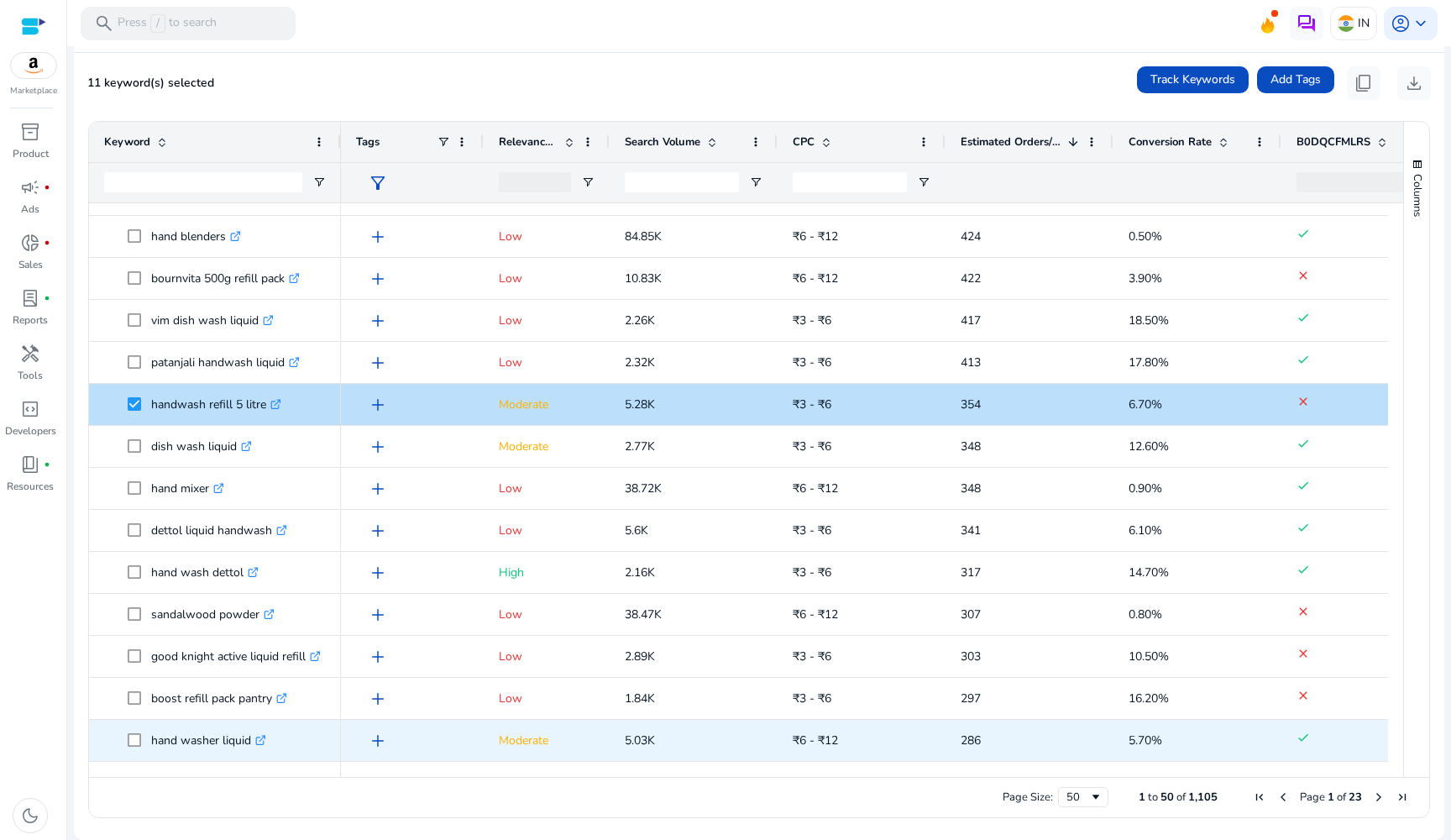
click at [119, 732] on span "hand washer liquid .st0{fill:#2c8af8}" at bounding box center [215, 740] width 222 height 34
click at [124, 738] on span "hand washer liquid .st0{fill:#2c8af8}" at bounding box center [215, 740] width 222 height 34
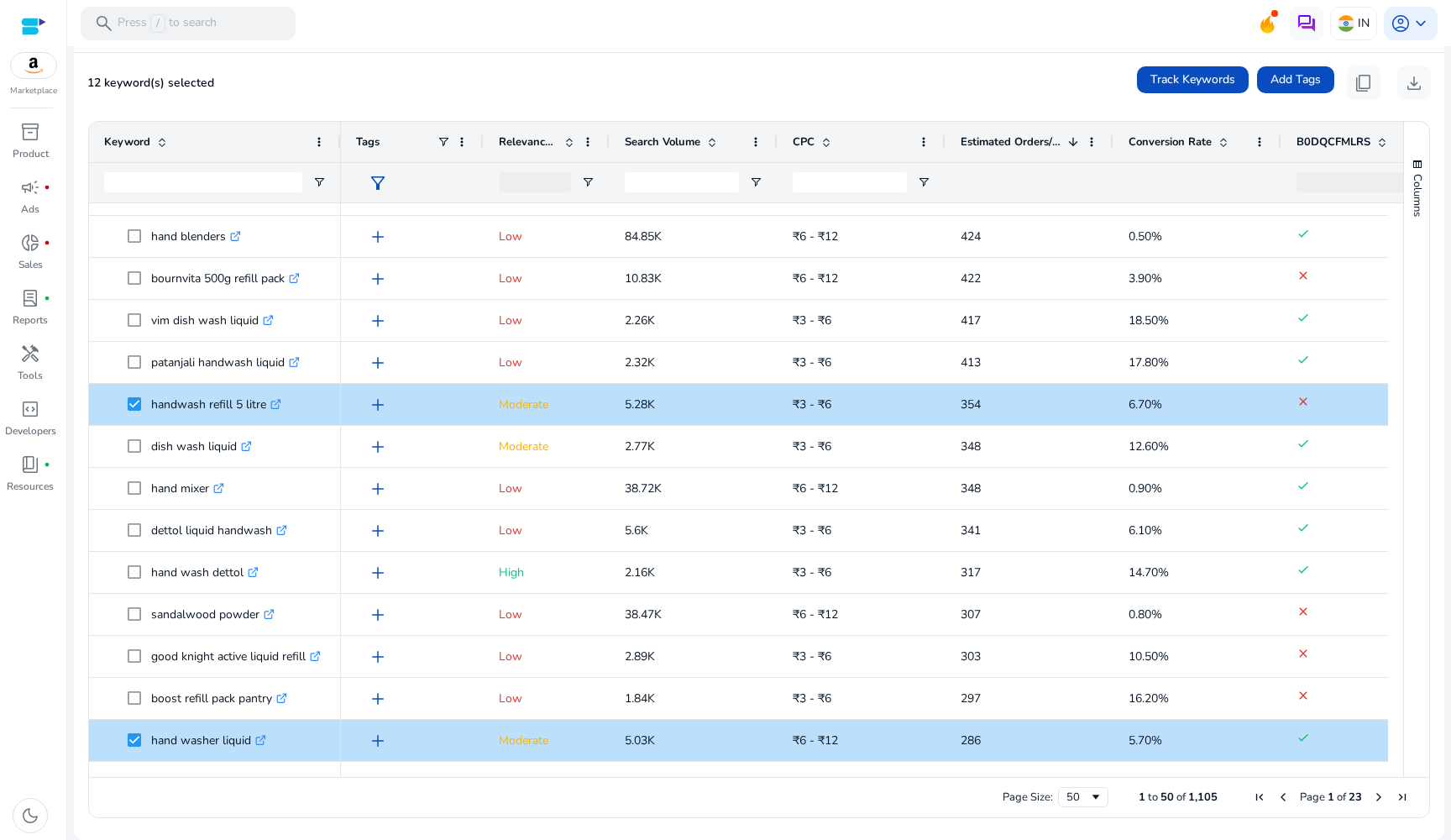
click at [1378, 793] on span "Next Page" at bounding box center [1379, 797] width 14 height 14
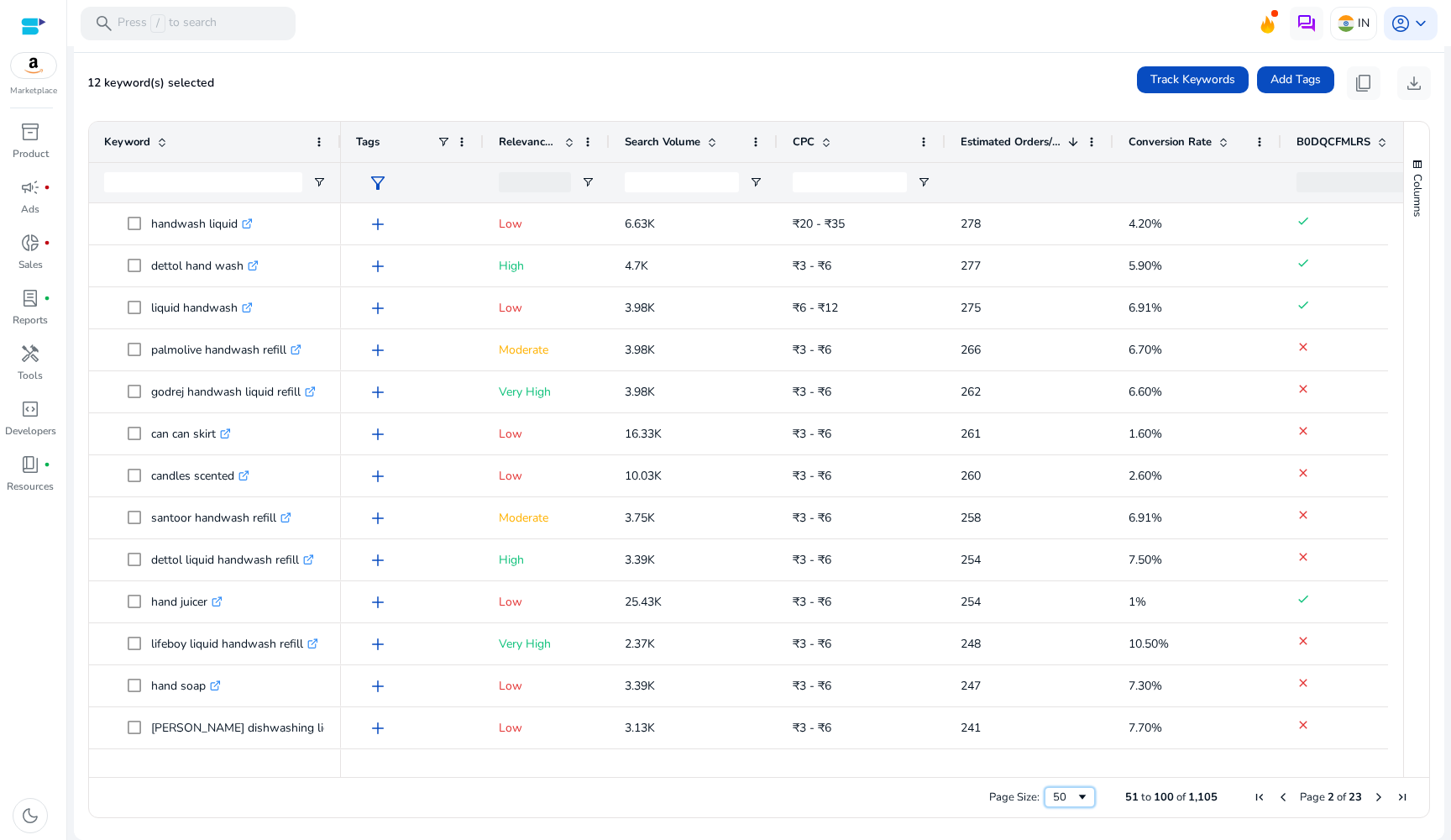
click at [1076, 795] on span "Page Size" at bounding box center [1083, 797] width 14 height 14
click at [1068, 786] on div "Page Size: 50 51 to 100 of 1,105 Page 2 of 23" at bounding box center [759, 796] width 1341 height 40
click at [1076, 796] on span "Page Size" at bounding box center [1083, 797] width 14 height 14
click at [1076, 792] on span "Page Size" at bounding box center [1083, 797] width 14 height 14
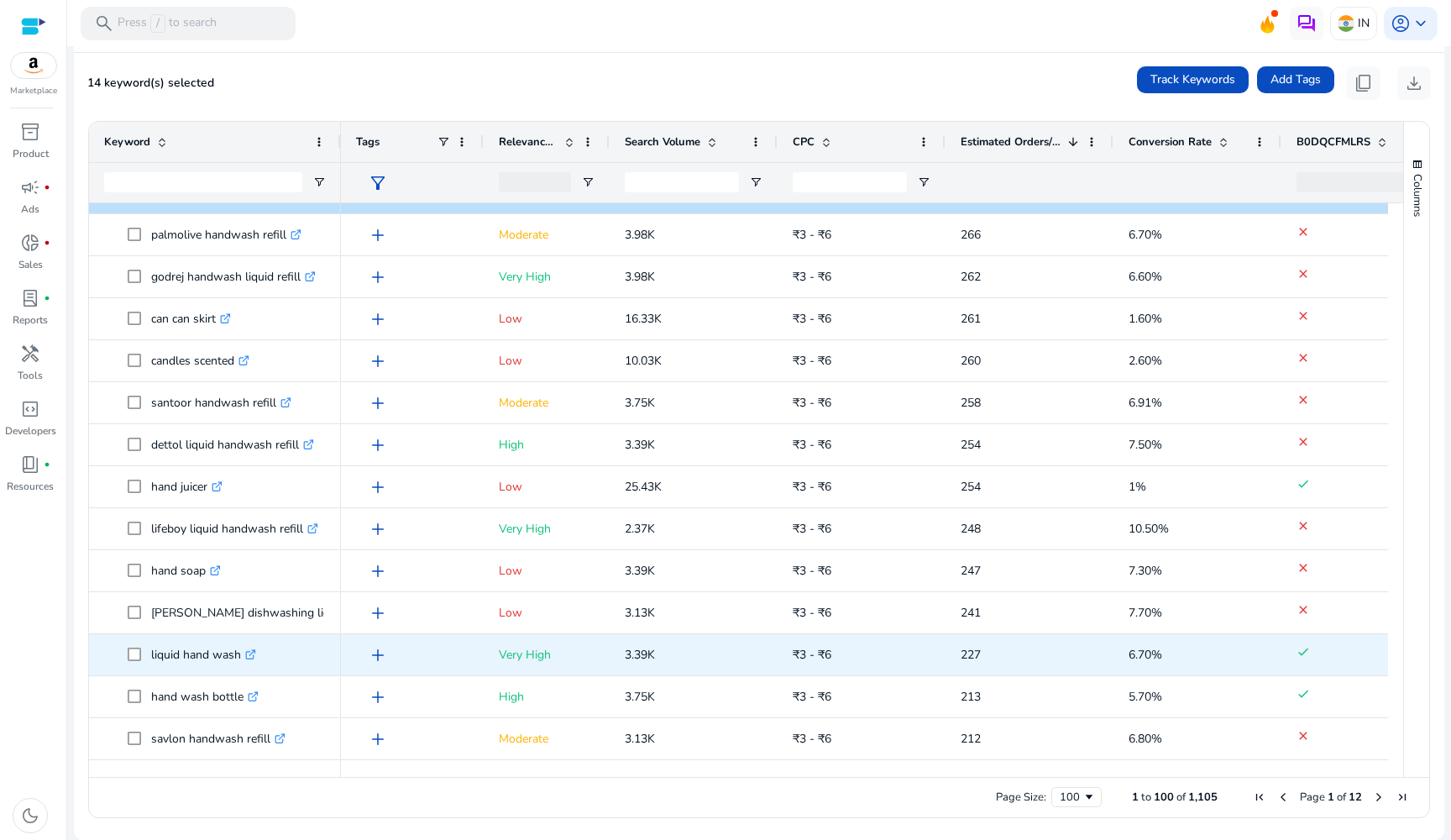
click at [139, 647] on span at bounding box center [140, 654] width 23 height 34
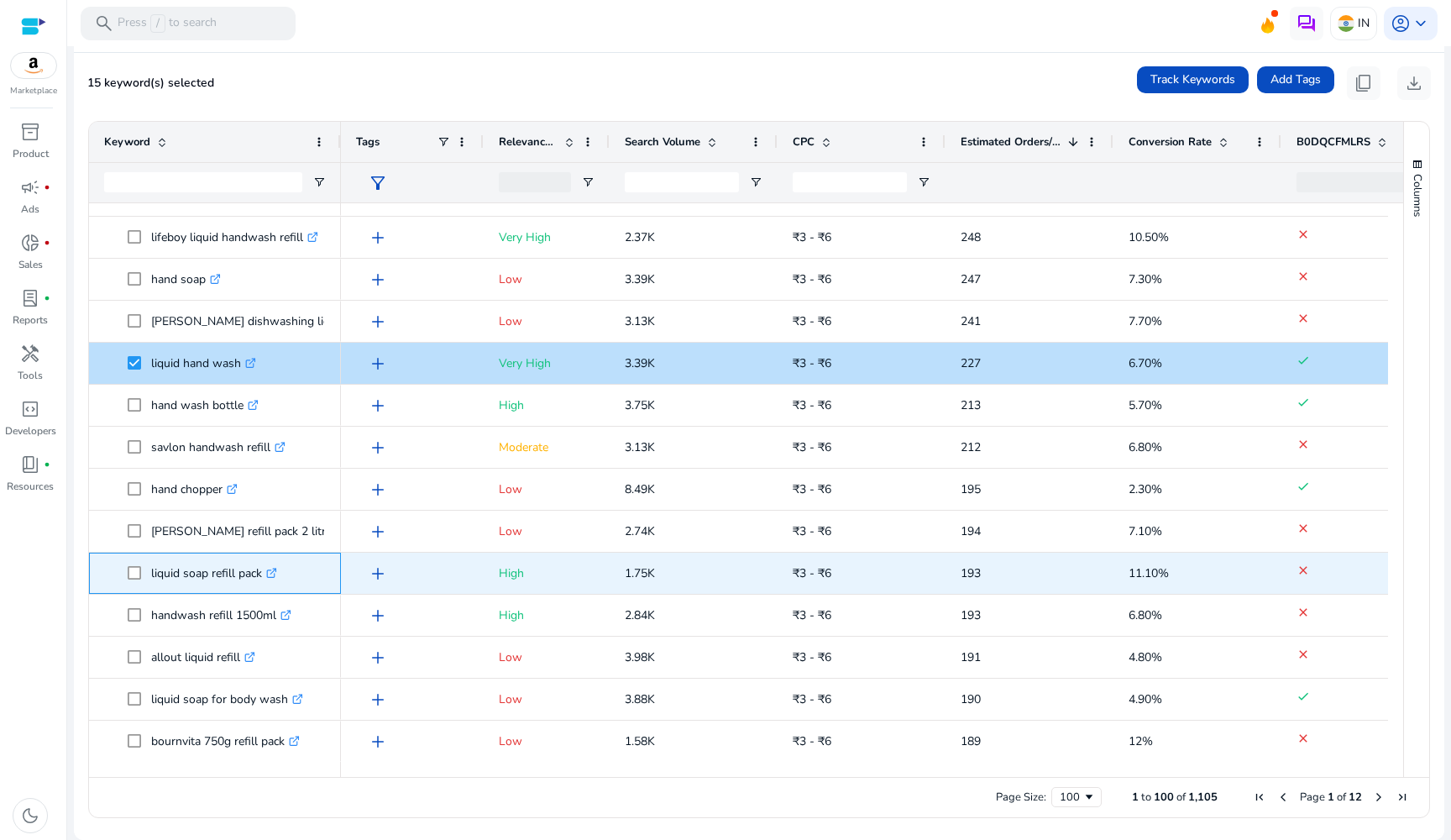
click at [159, 579] on p "liquid soap refill pack .st0{fill:#2c8af8}" at bounding box center [214, 573] width 126 height 34
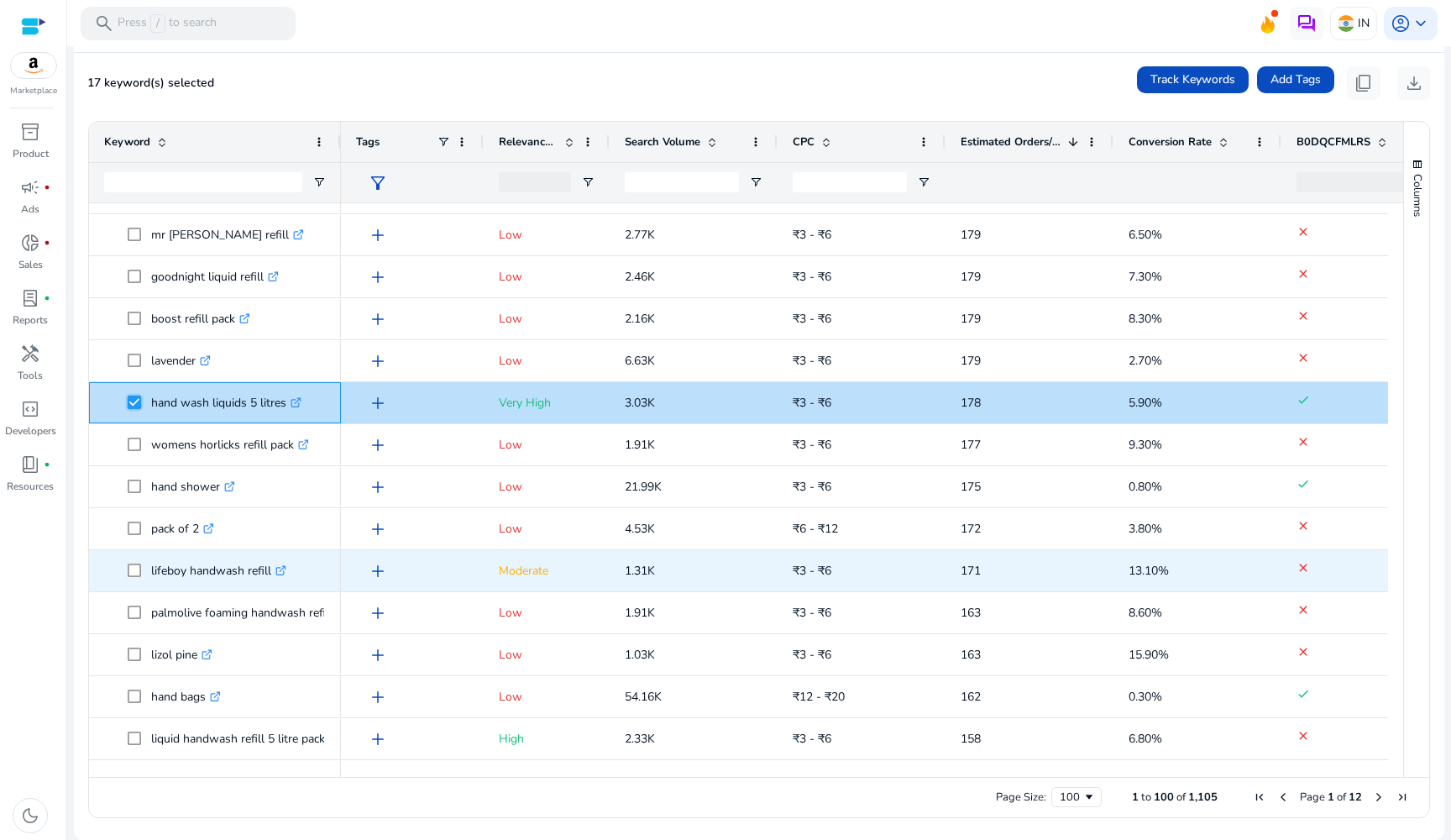
scroll to position [3223, 0]
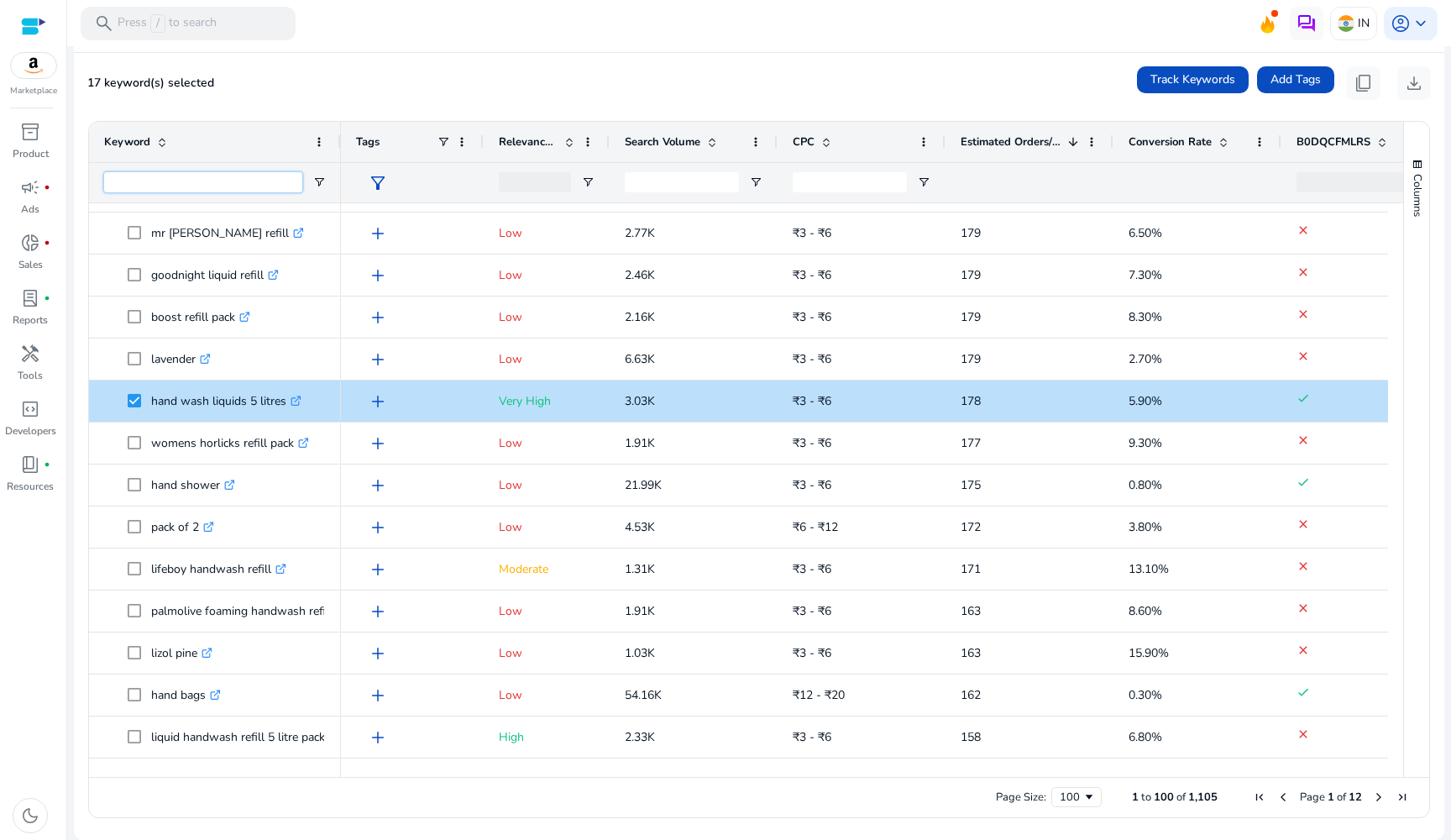
click at [188, 174] on input "Keyword Filter Input" at bounding box center [203, 181] width 198 height 20
type input "**********"
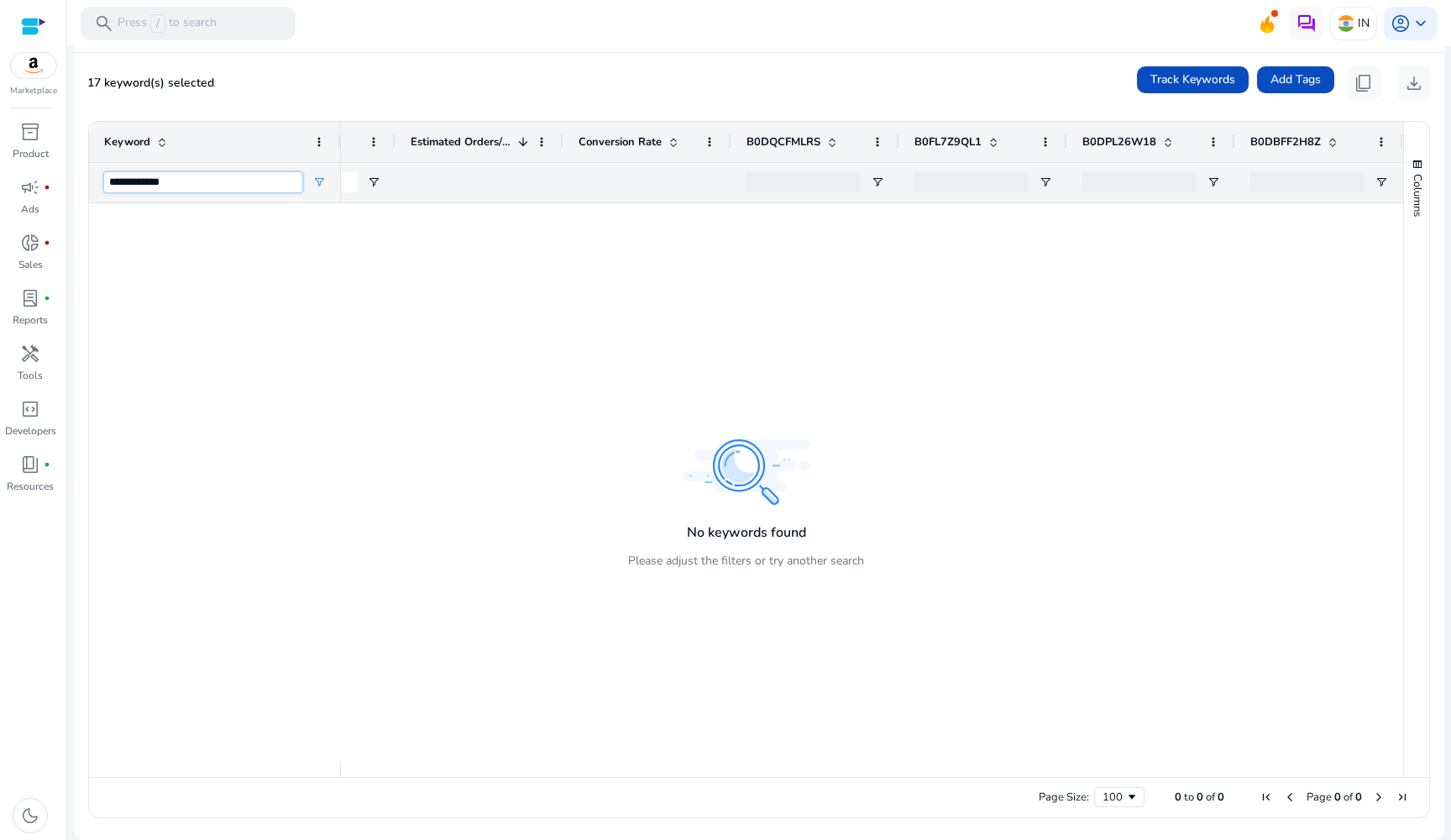
scroll to position [0, 0]
